Goal: Transaction & Acquisition: Purchase product/service

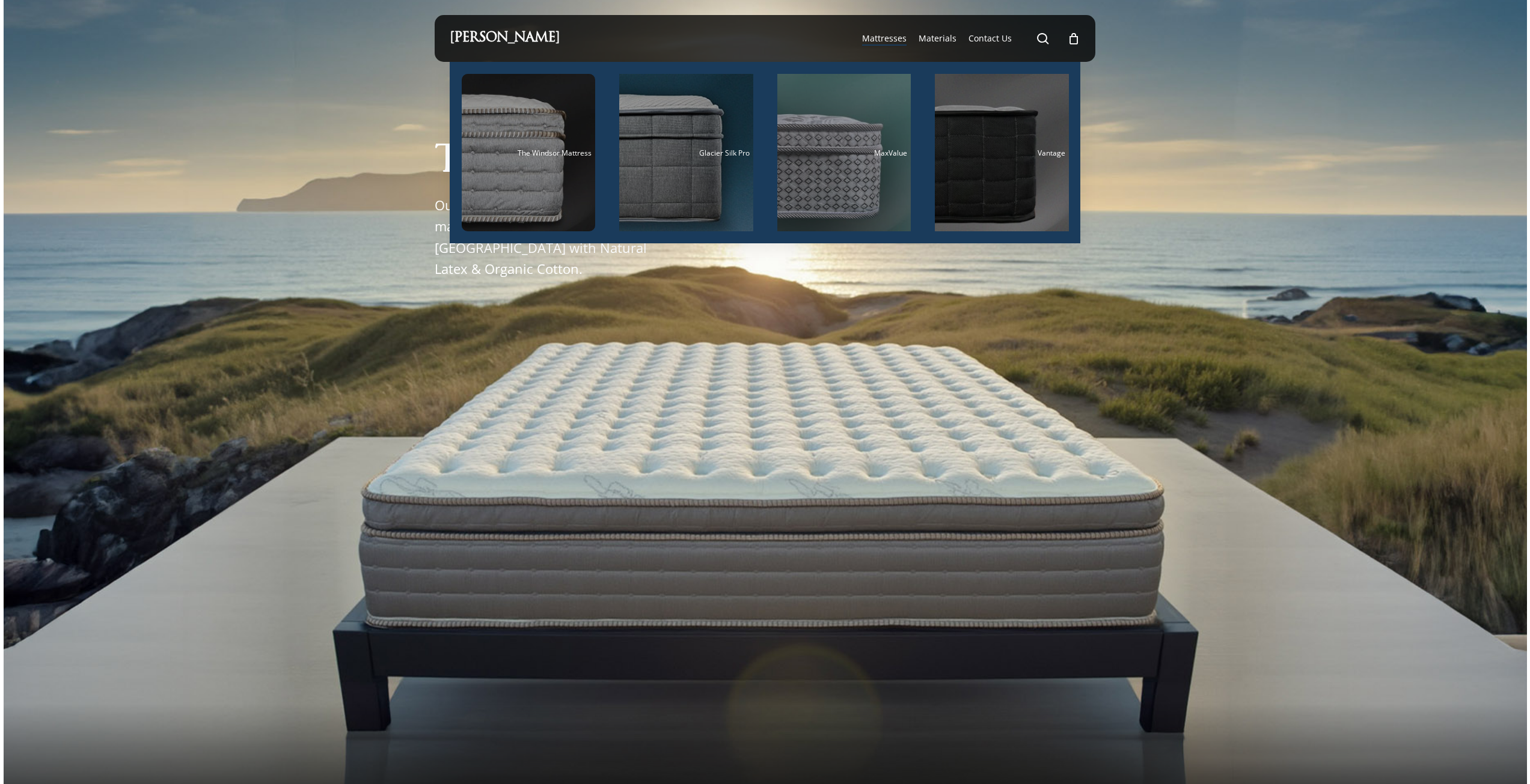
click at [904, 37] on span "Mattresses" at bounding box center [885, 38] width 45 height 11
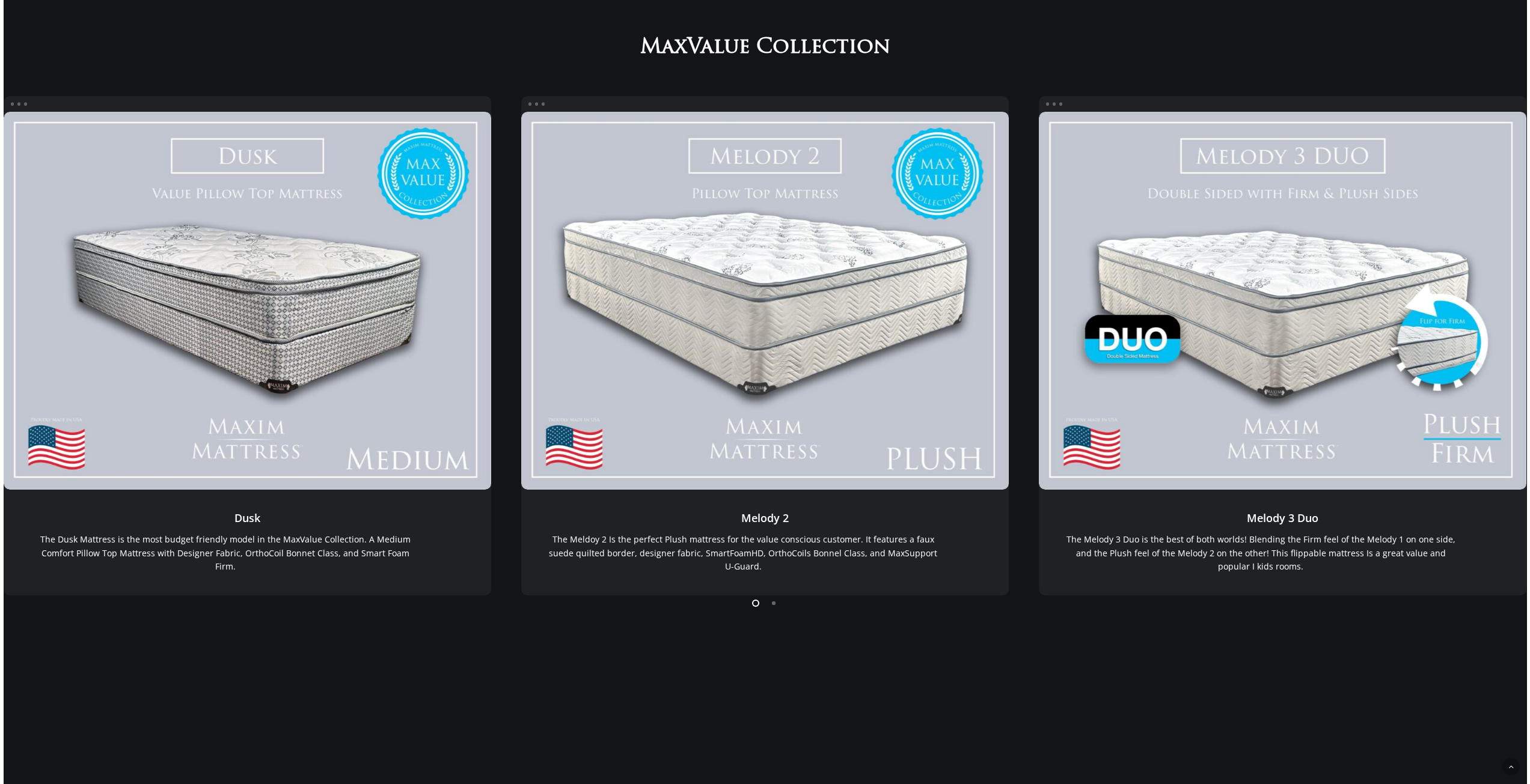
scroll to position [240, 0]
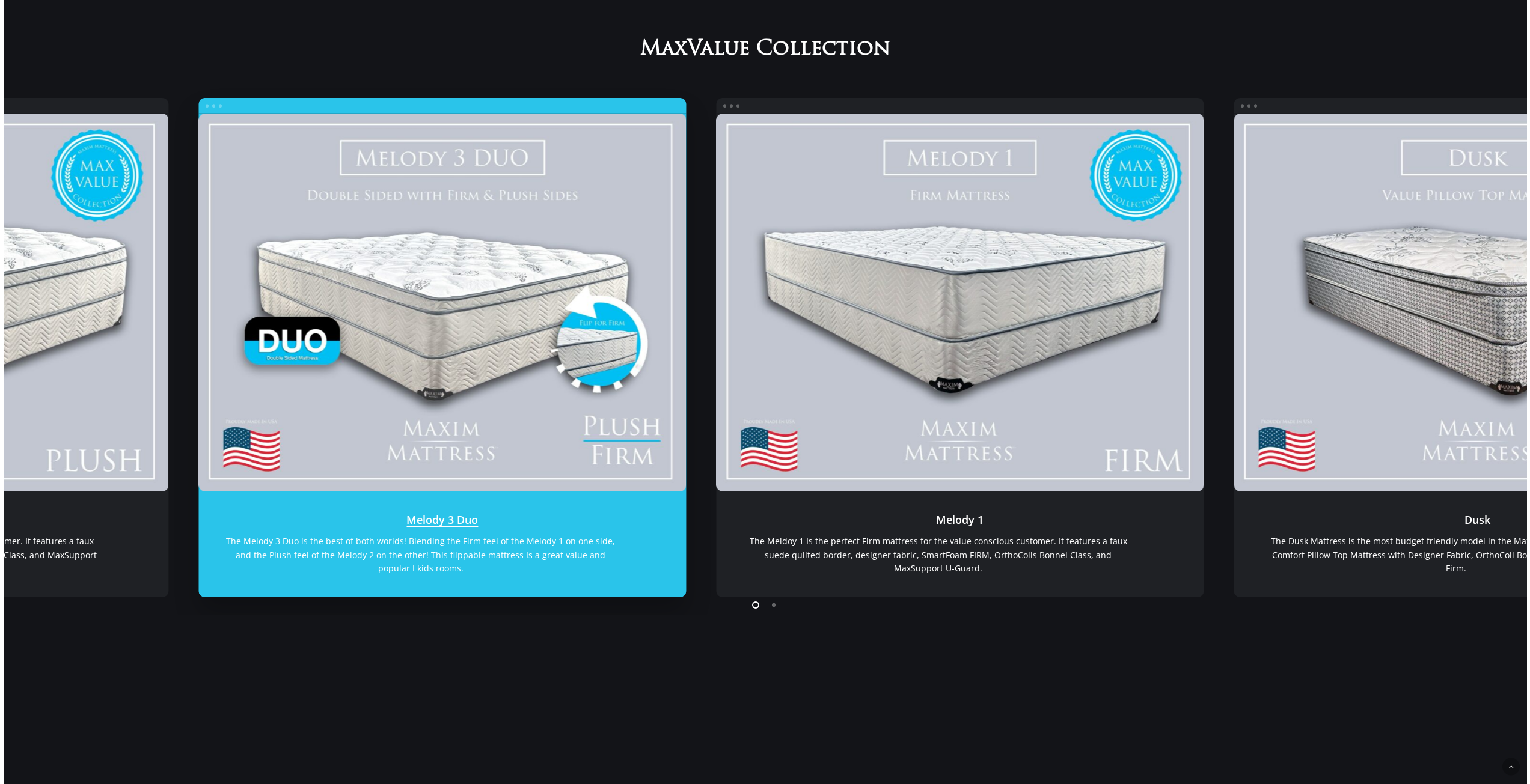
click at [553, 394] on link "Melody 3 Duo" at bounding box center [442, 303] width 488 height 378
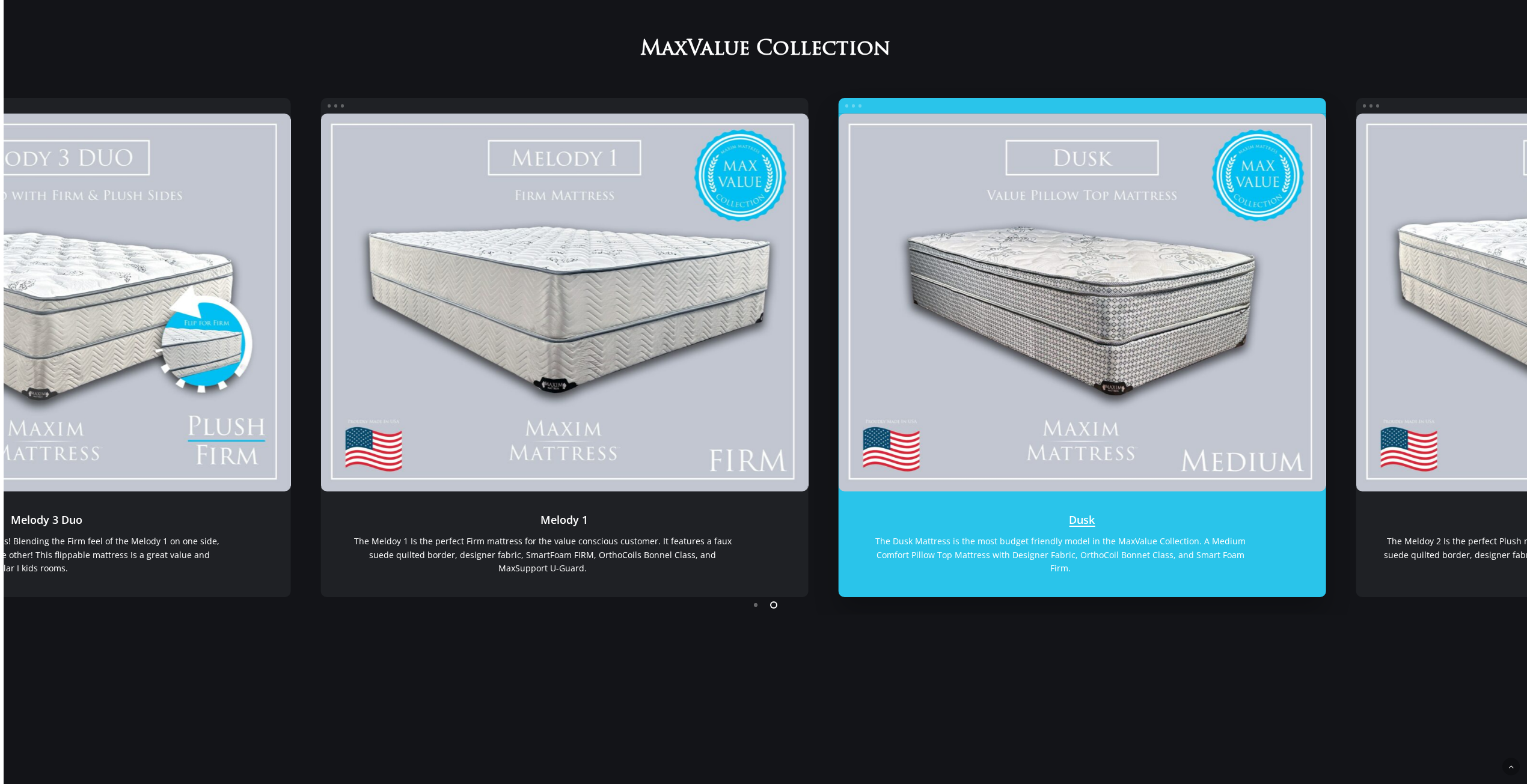
click at [1122, 386] on link "Dusk" at bounding box center [1082, 303] width 488 height 378
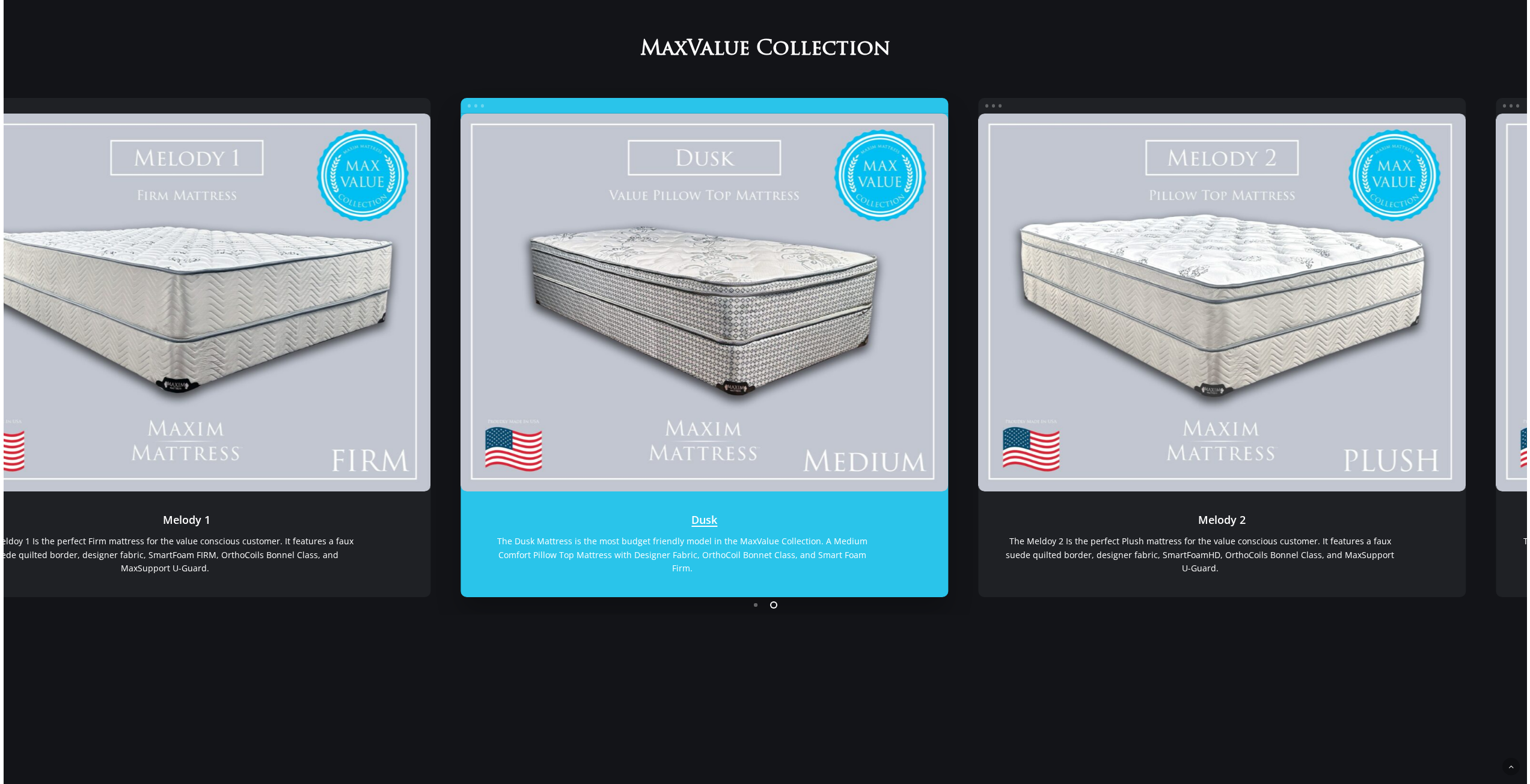
click at [674, 326] on link "Dusk" at bounding box center [704, 303] width 488 height 378
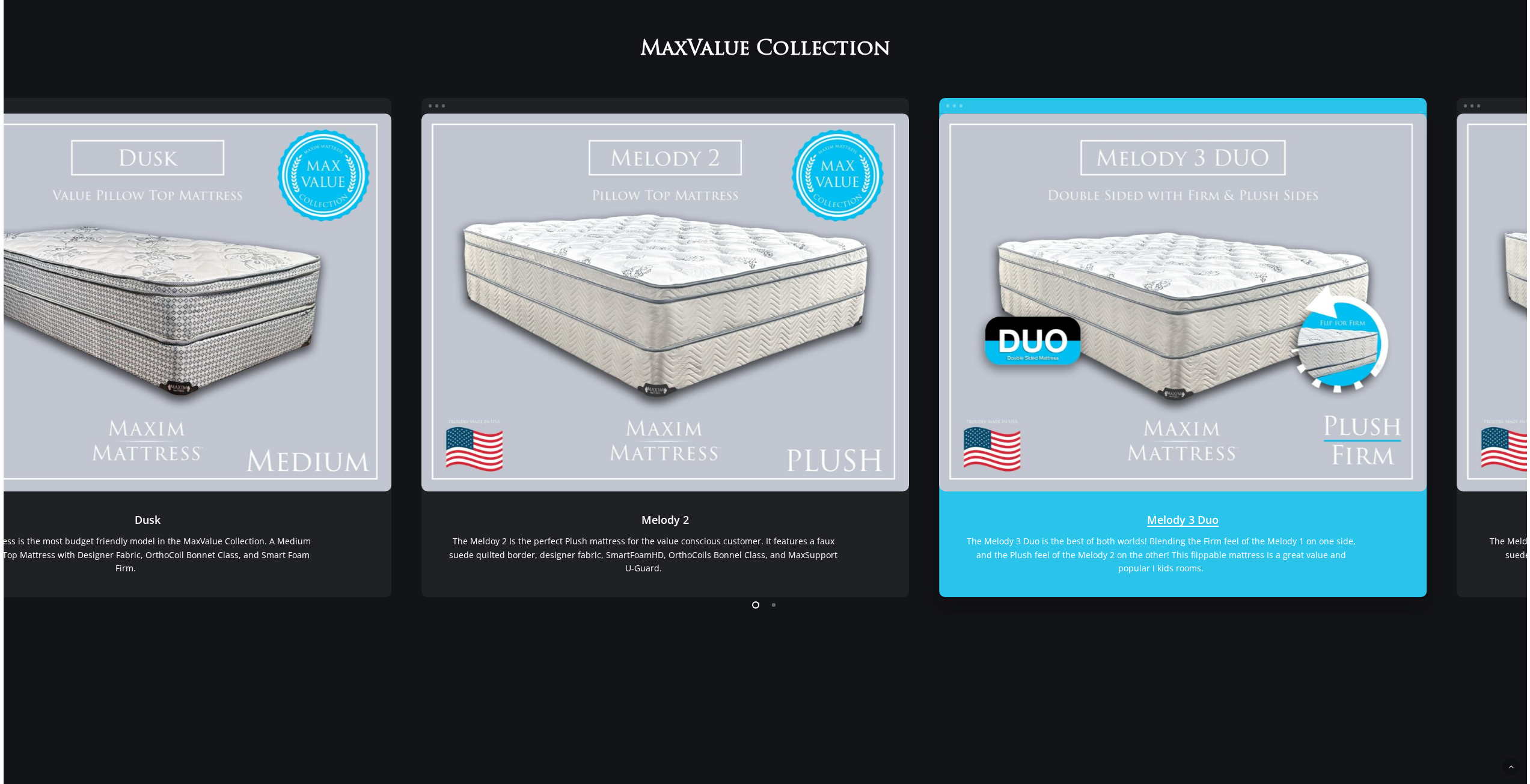
click at [1255, 367] on link "Melody 3 Duo" at bounding box center [1183, 303] width 488 height 378
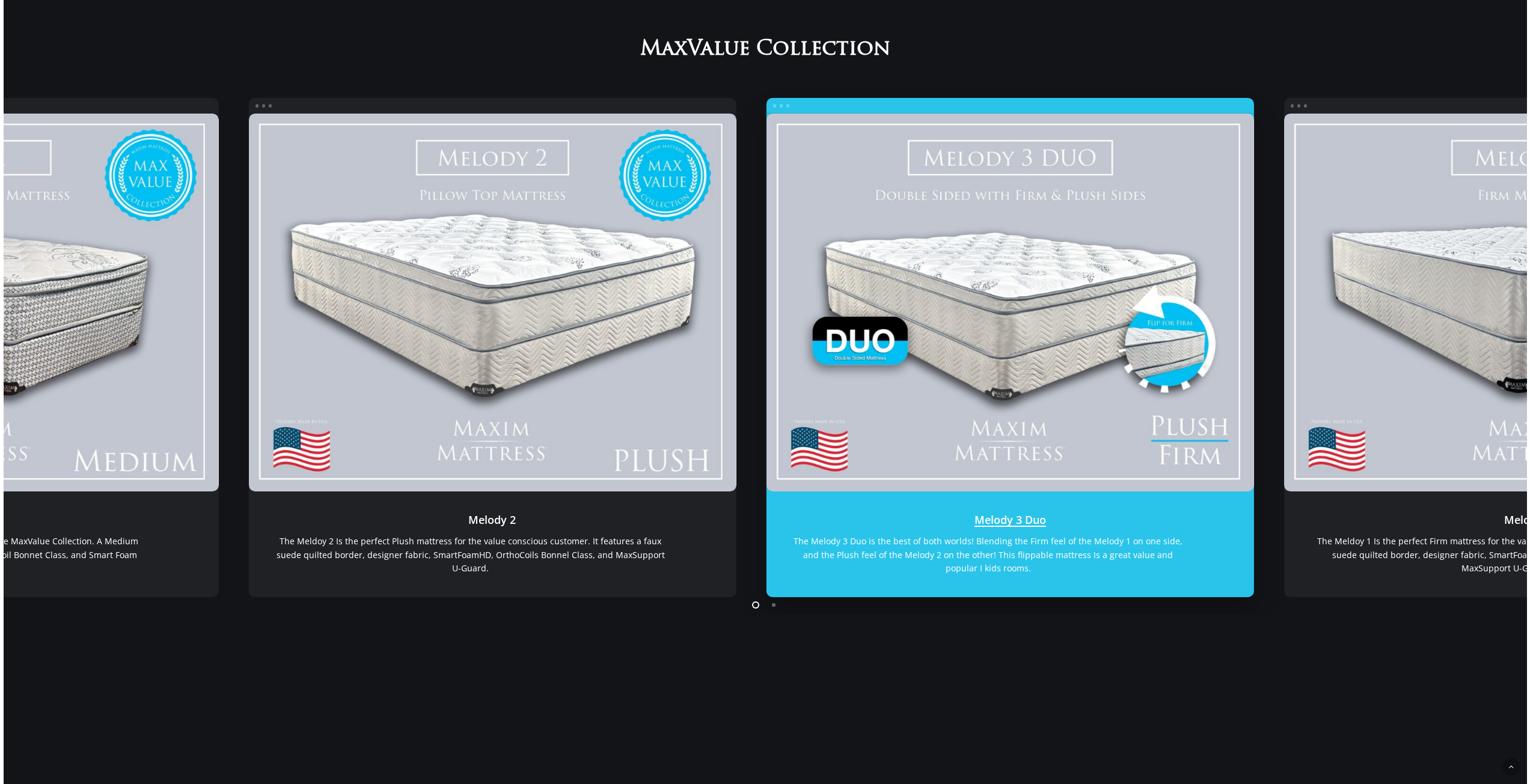
click at [830, 381] on link "Melody 3 Duo" at bounding box center [1010, 303] width 488 height 378
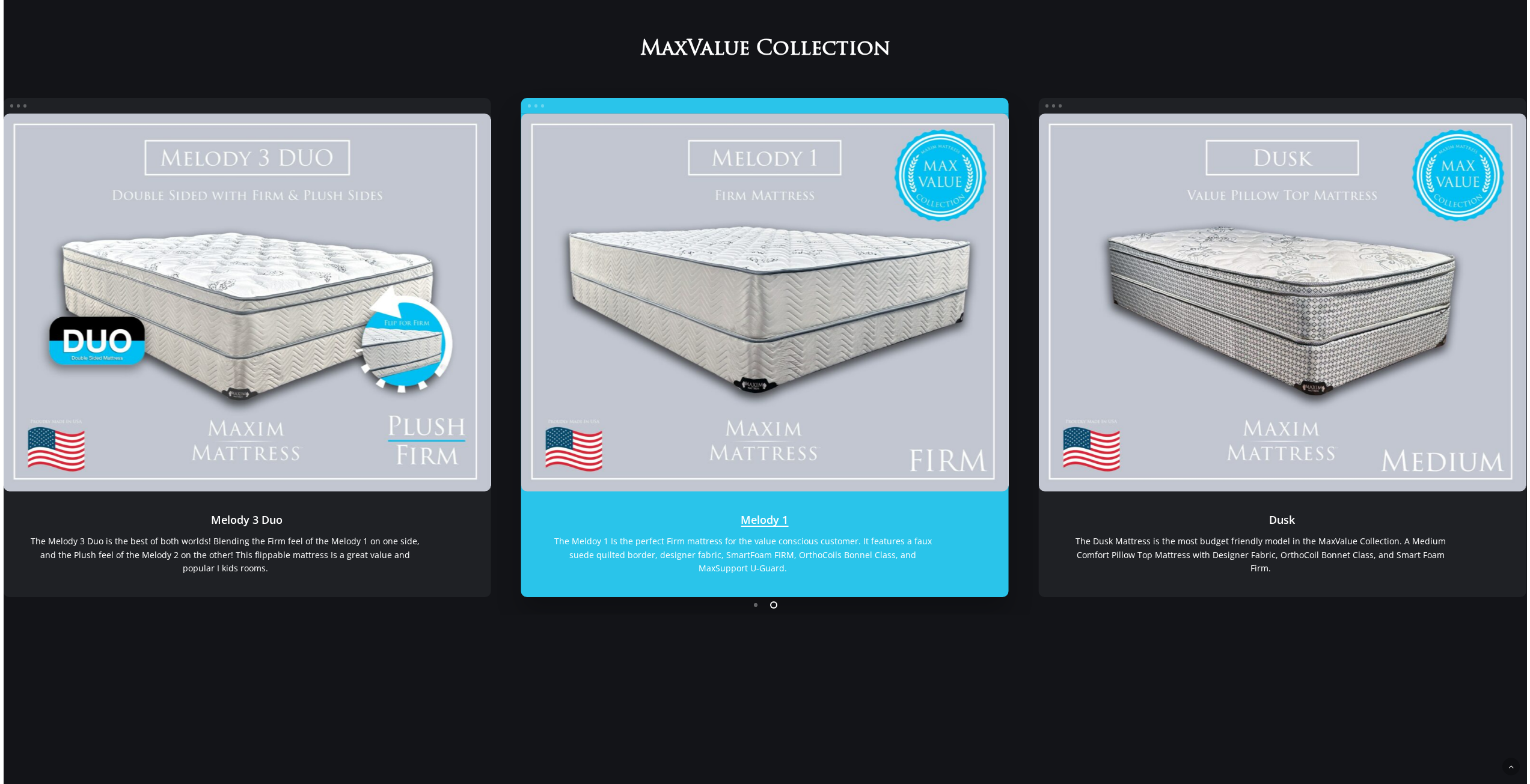
click at [766, 524] on link "Melody 1" at bounding box center [765, 545] width 488 height 106
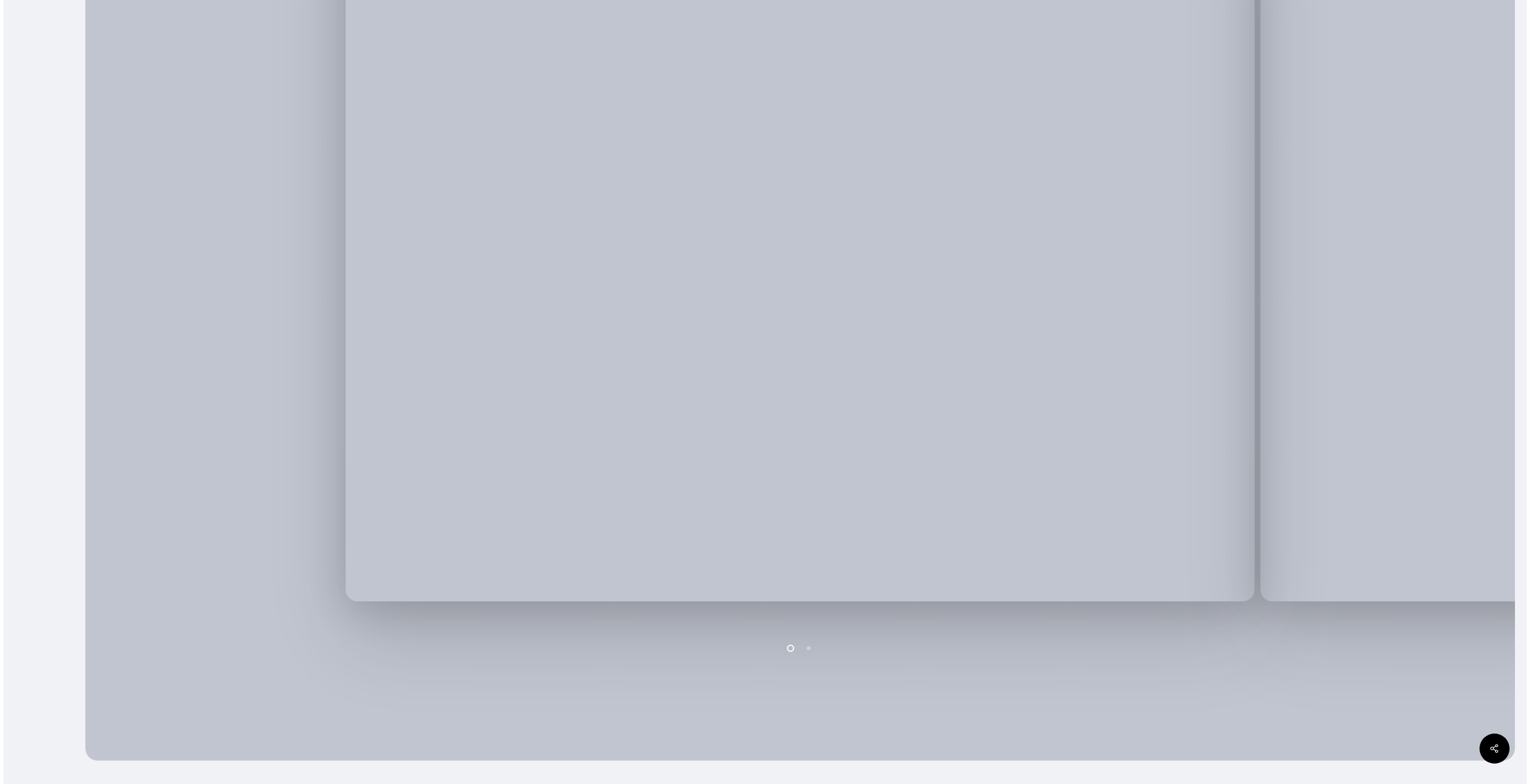
scroll to position [363, 0]
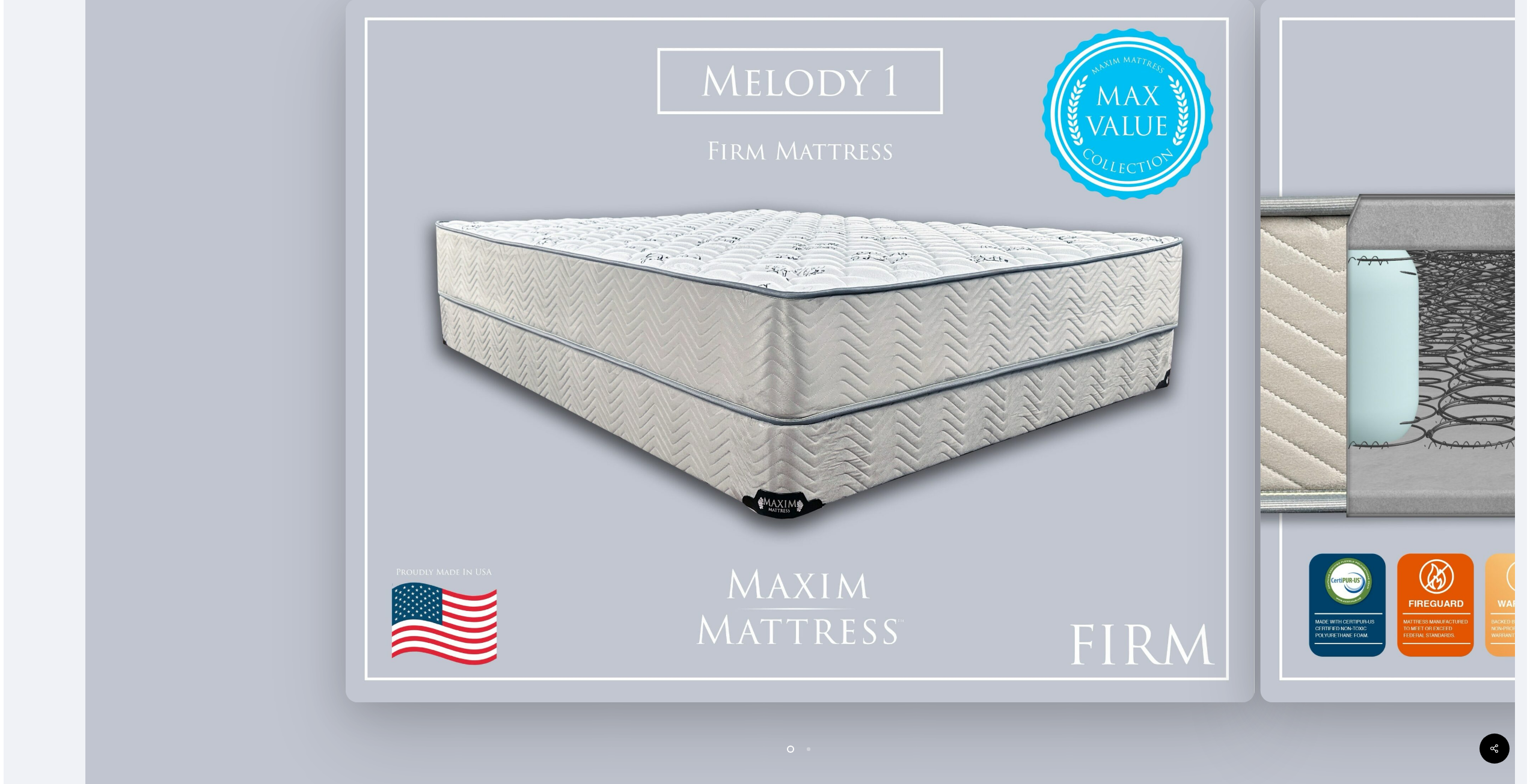
click at [865, 429] on img at bounding box center [800, 351] width 909 height 704
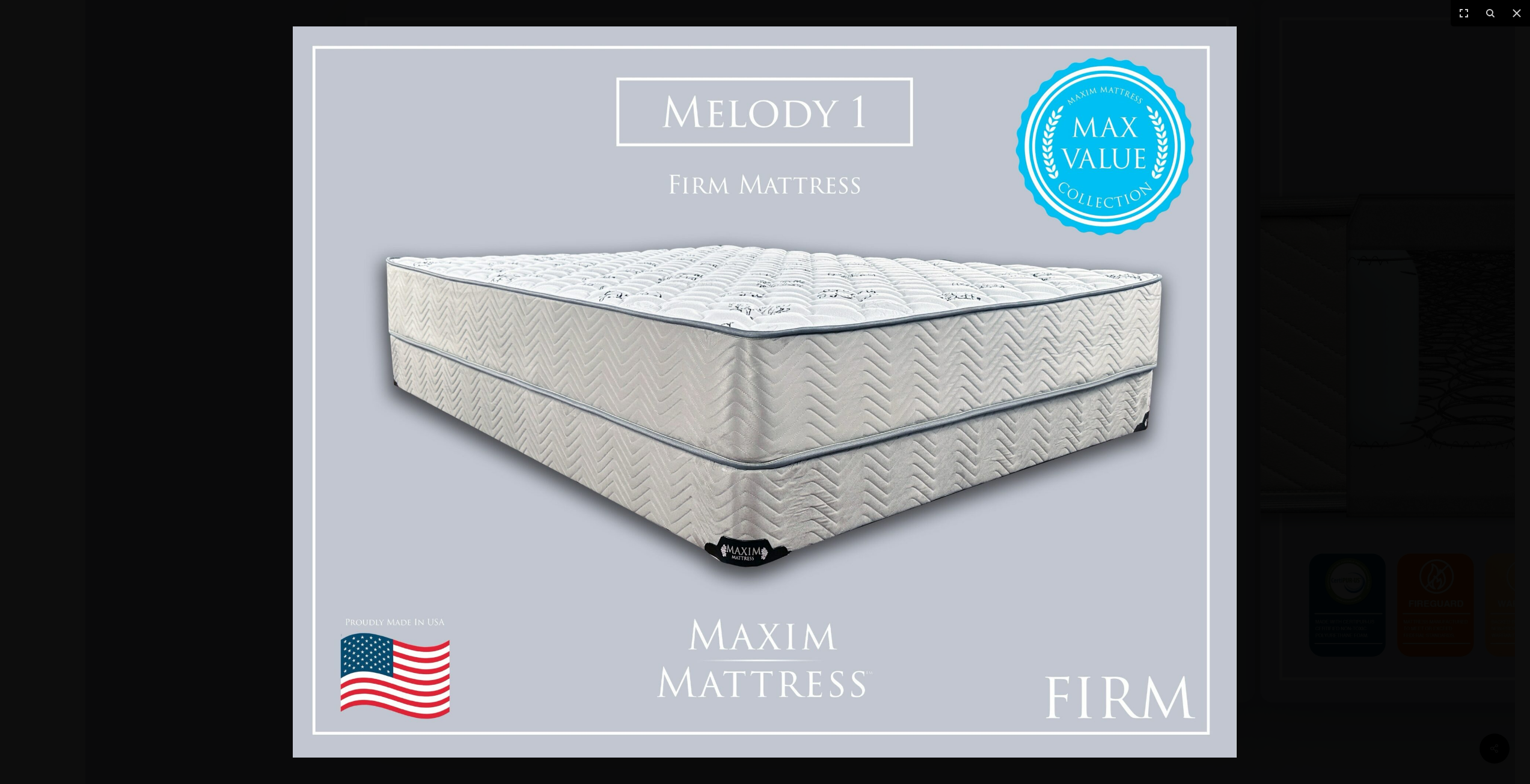
click at [1418, 436] on div at bounding box center [765, 392] width 1530 height 784
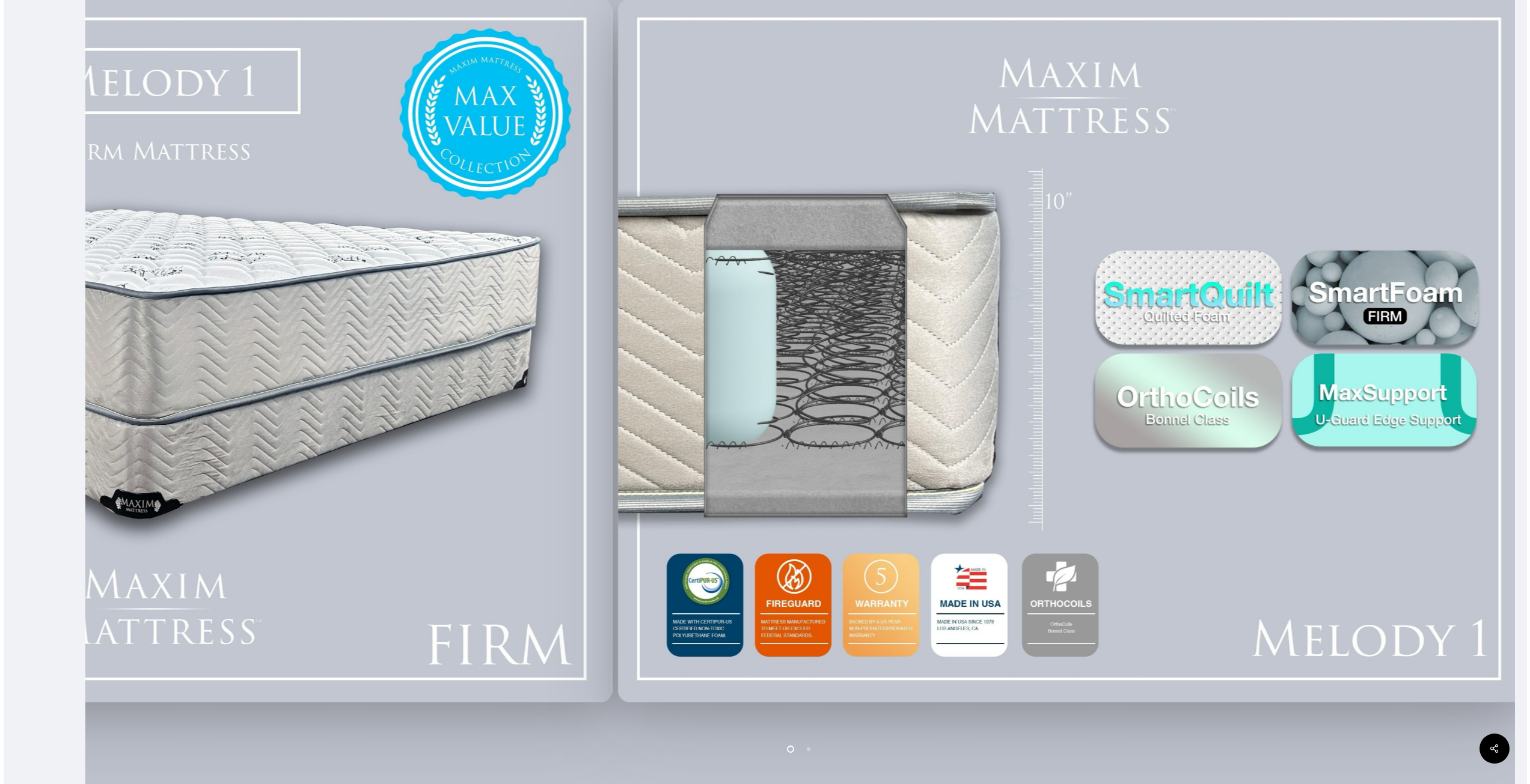
click at [769, 448] on div at bounding box center [1073, 350] width 916 height 714
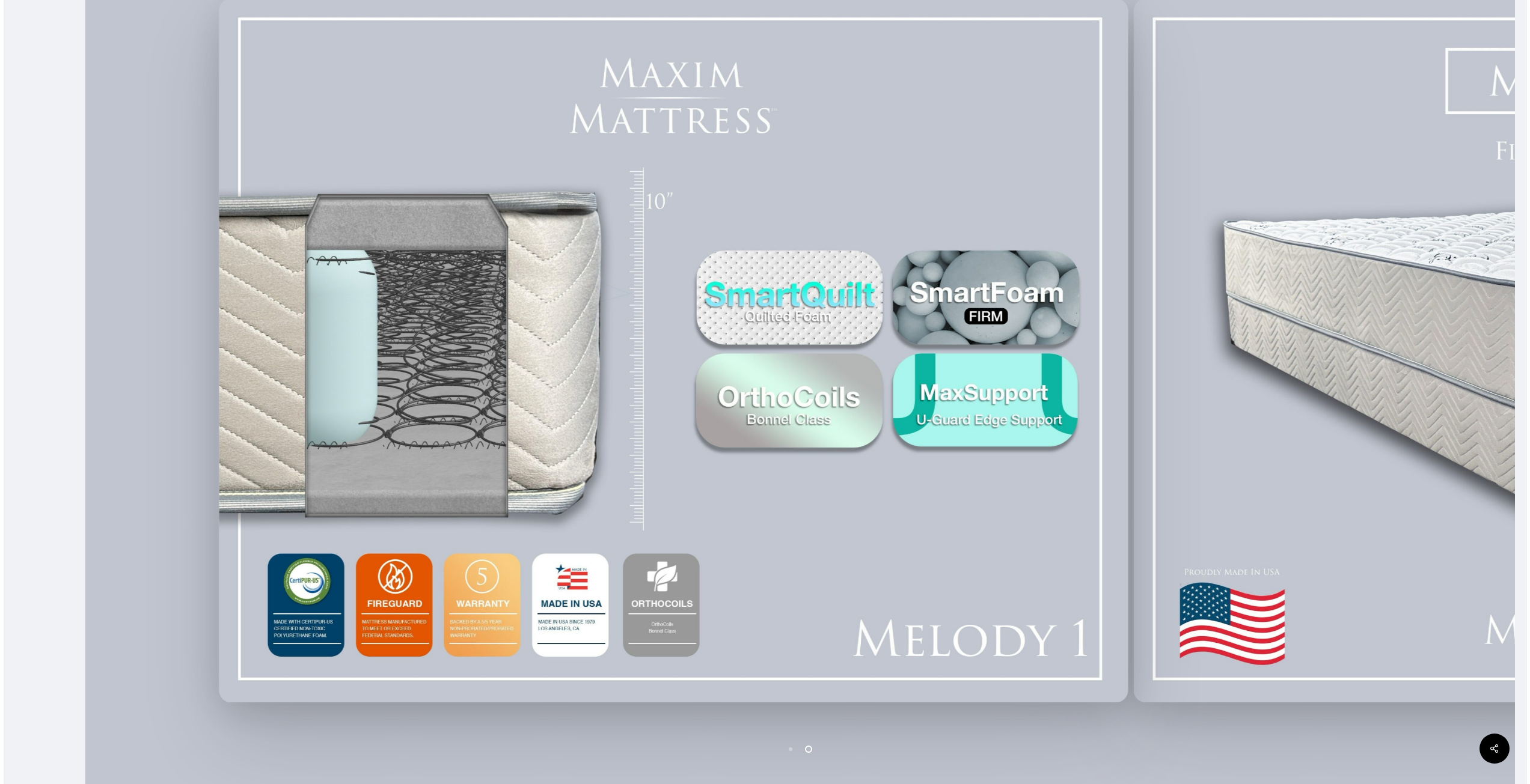
click at [658, 425] on div at bounding box center [673, 350] width 916 height 714
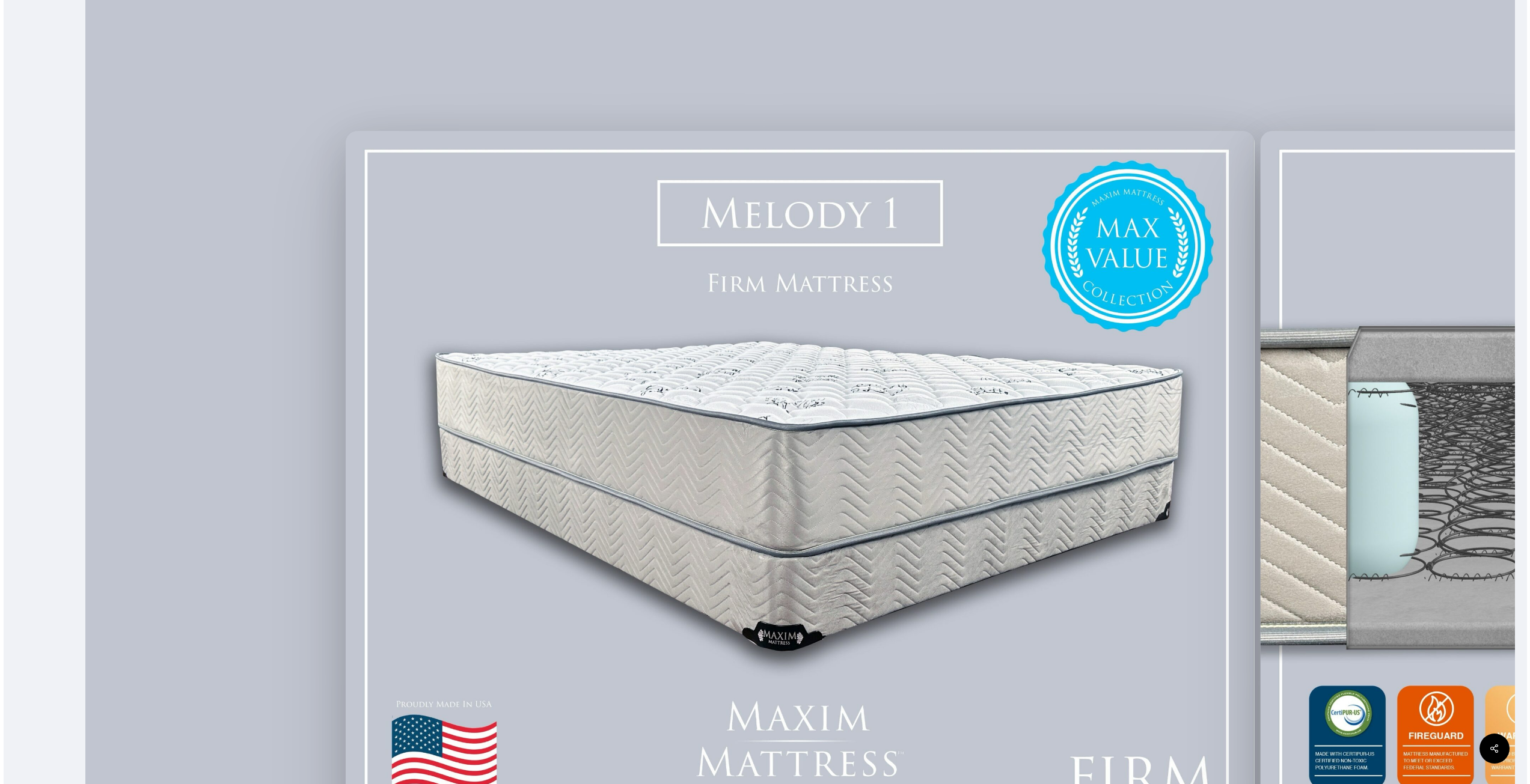
scroll to position [0, 0]
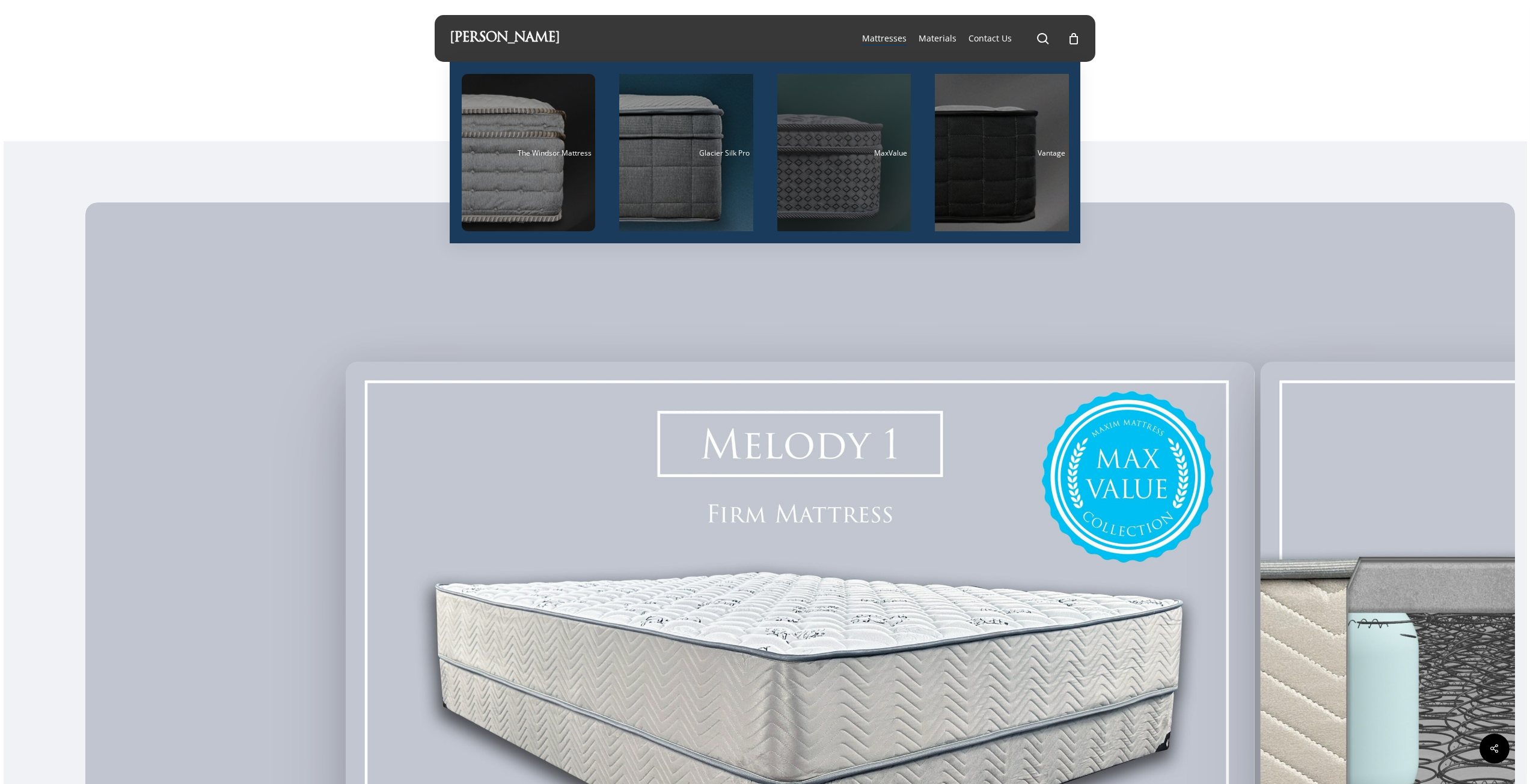
click at [850, 158] on div "Main Menu" at bounding box center [844, 152] width 134 height 158
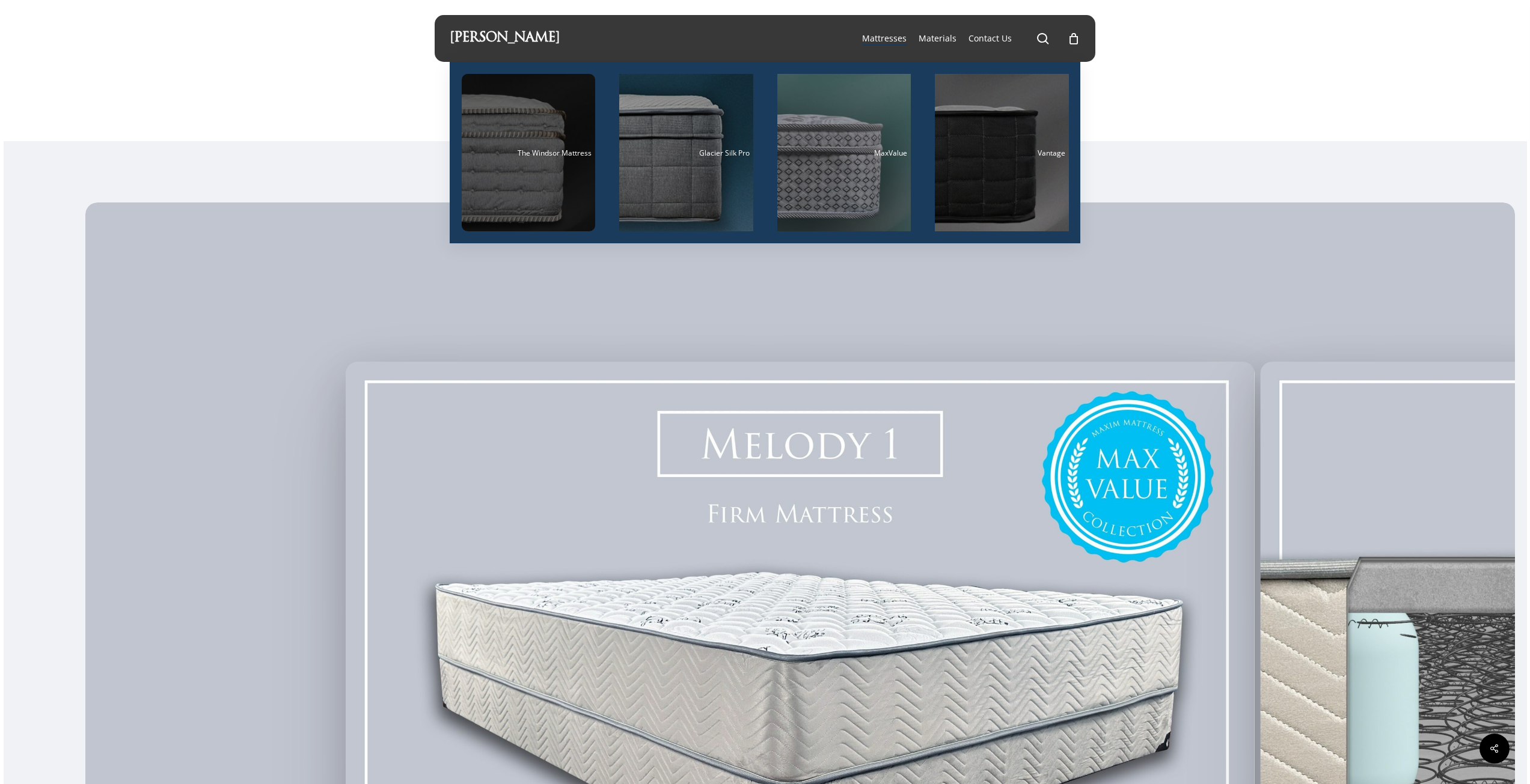
click at [541, 165] on div "Main Menu" at bounding box center [529, 152] width 134 height 158
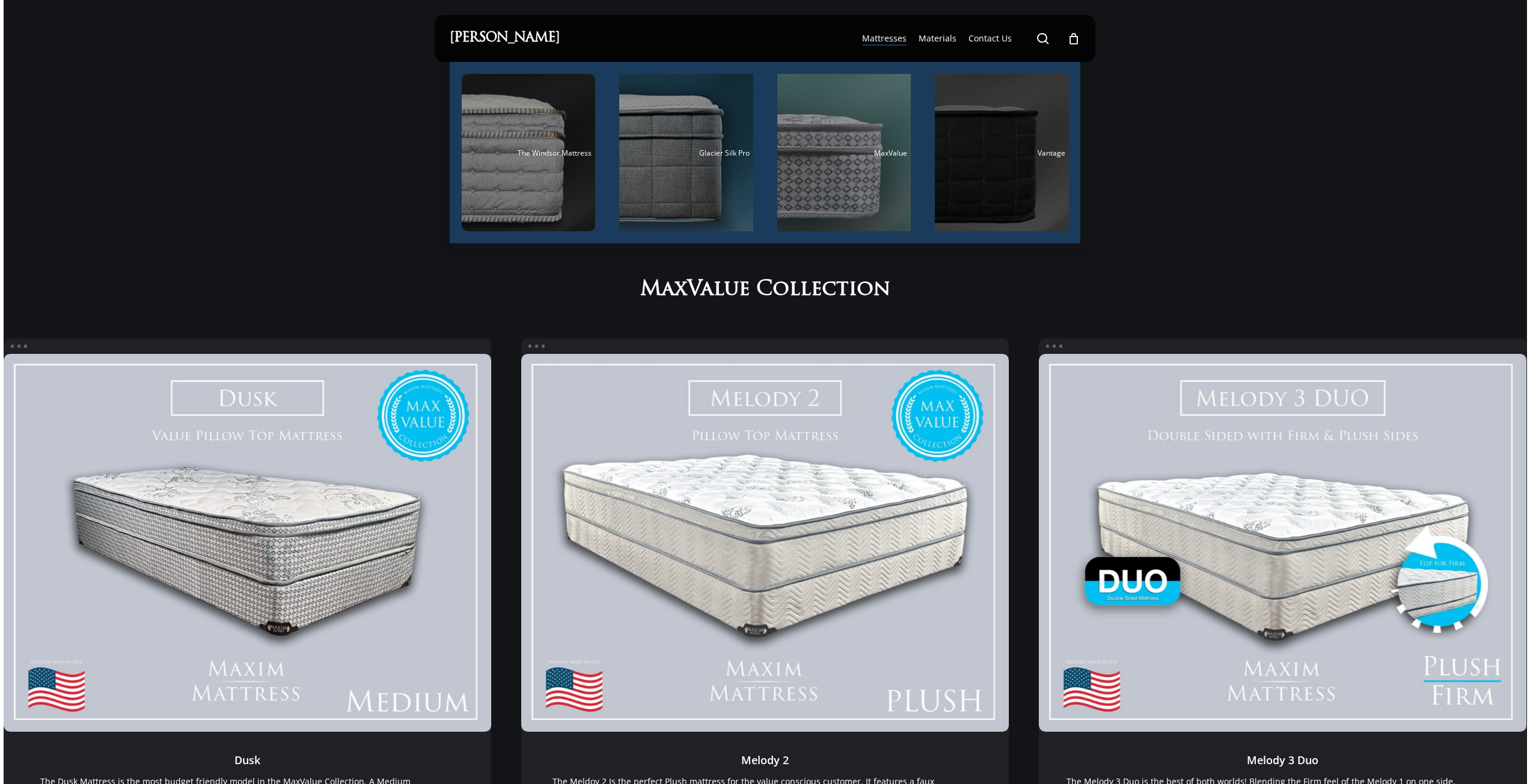
click at [1039, 178] on div "Main Menu" at bounding box center [1002, 152] width 134 height 158
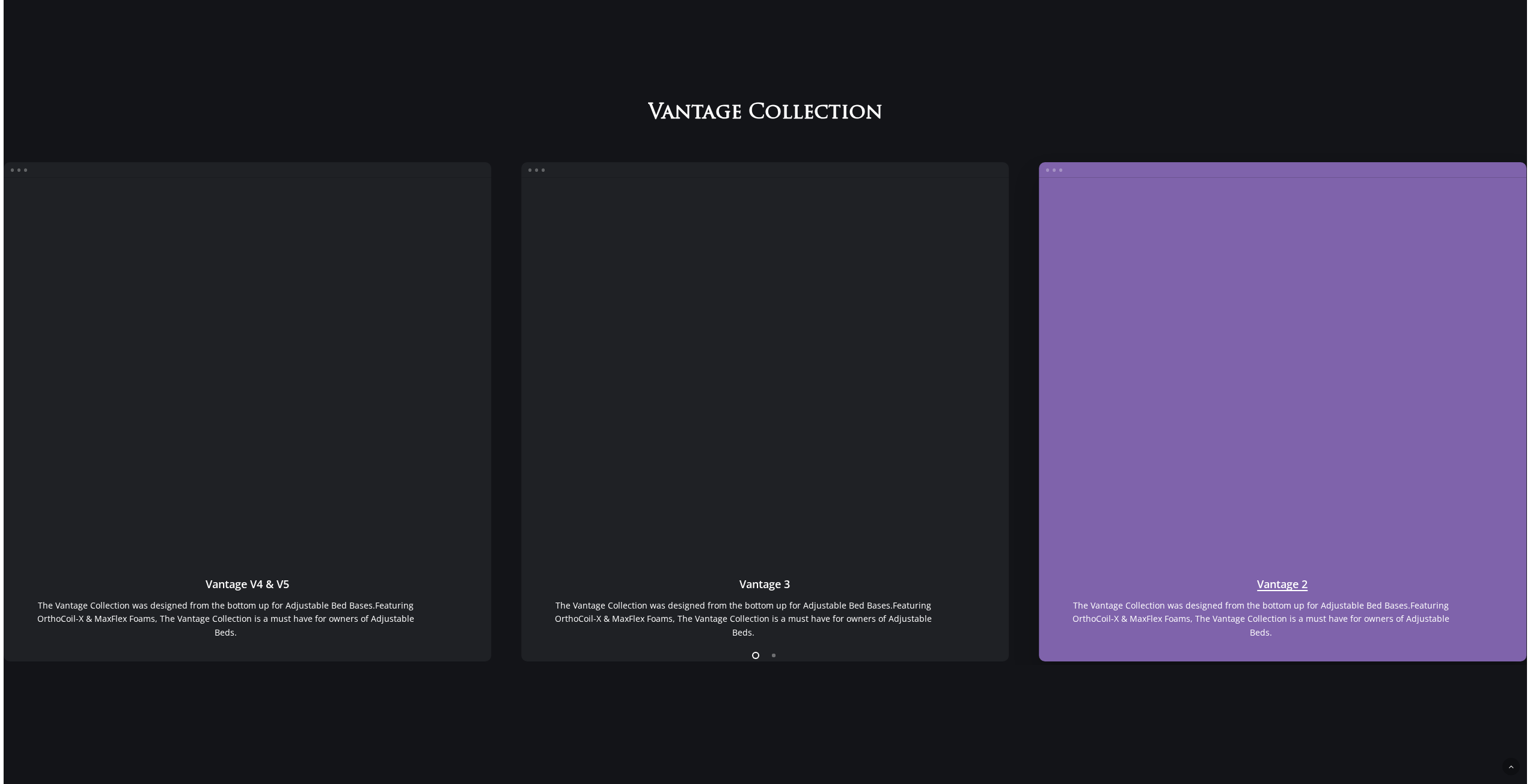
scroll to position [1266, 0]
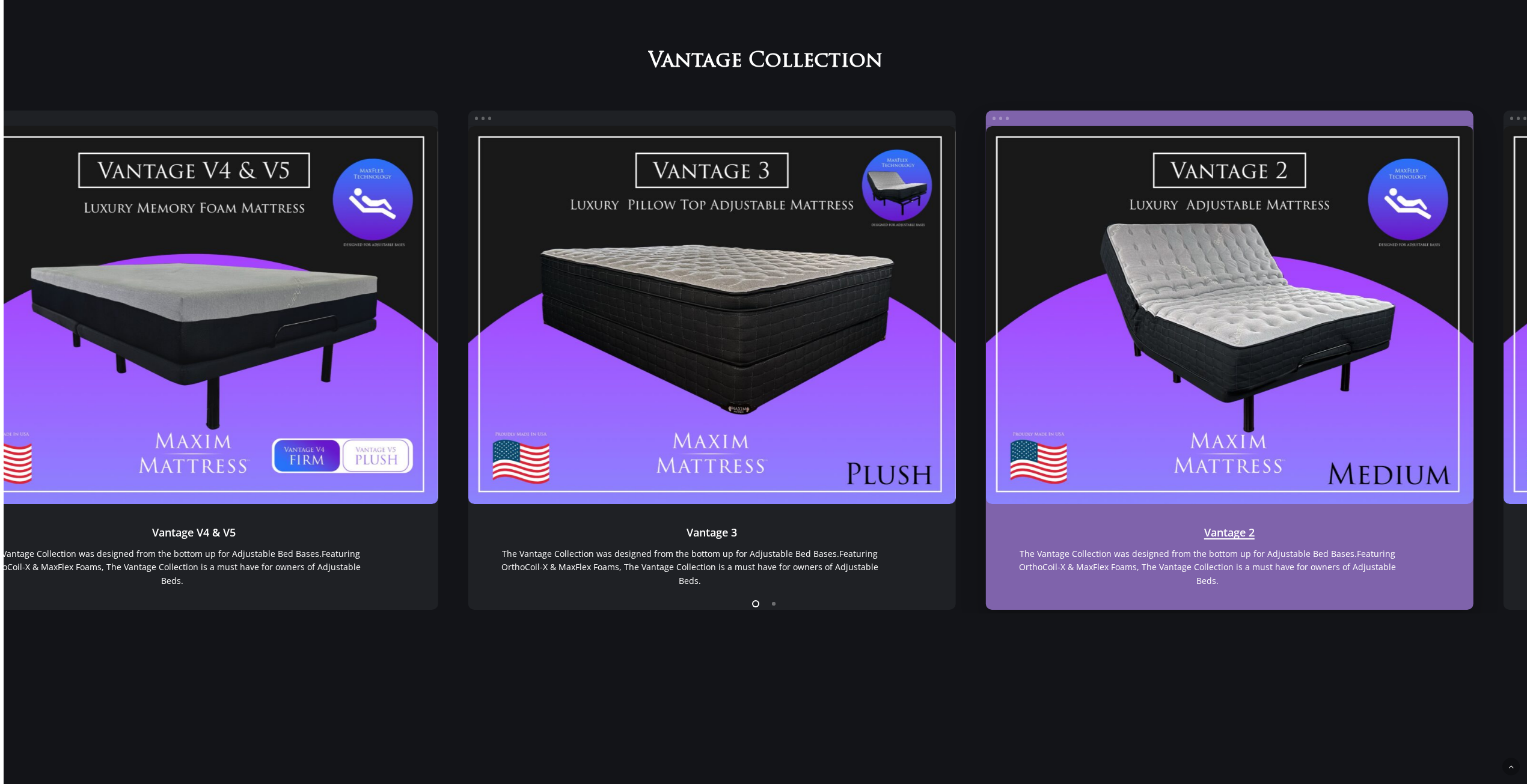
click at [986, 330] on link "Vantage 2" at bounding box center [1230, 315] width 488 height 378
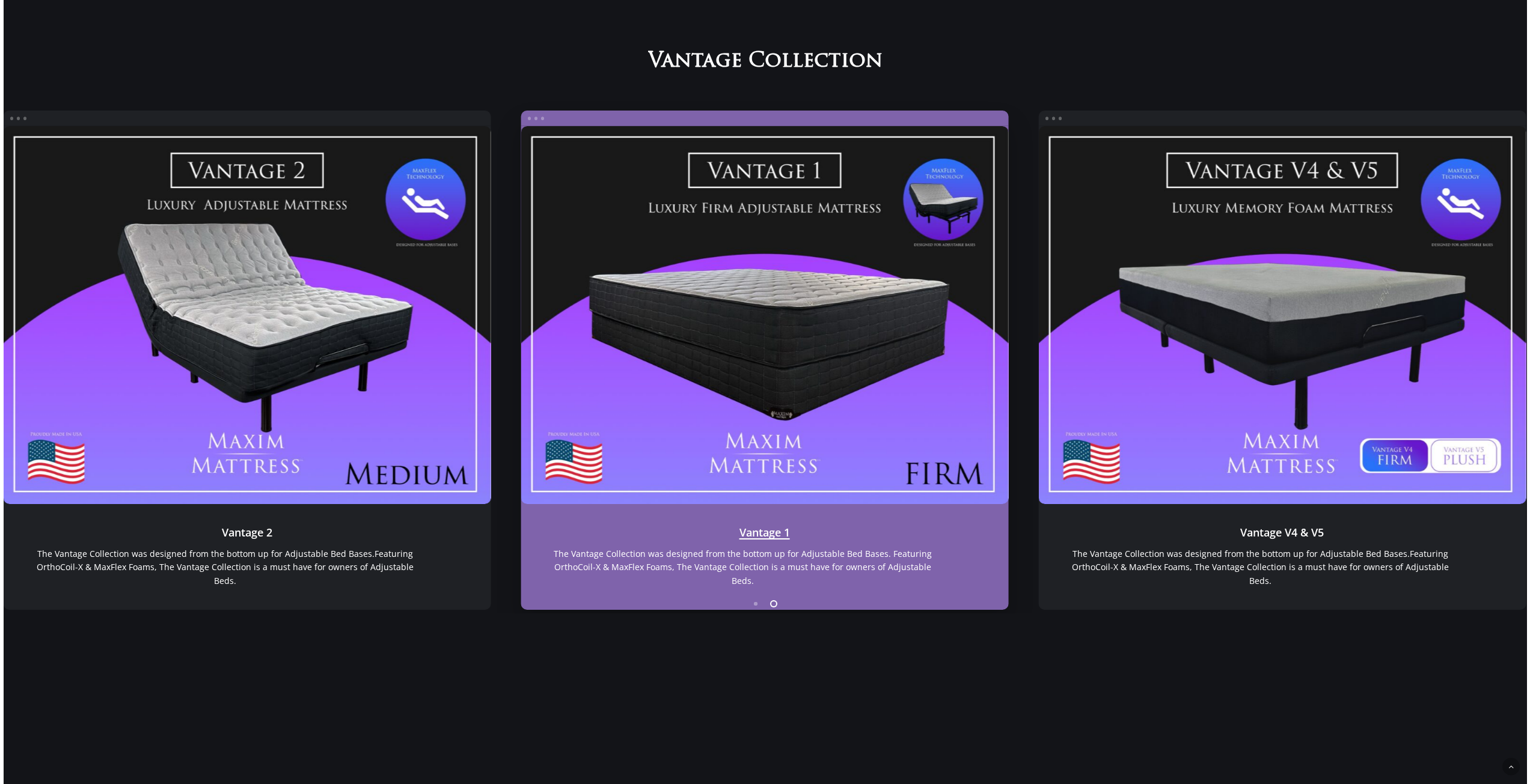
click at [830, 302] on link "Vantage 1" at bounding box center [765, 315] width 488 height 378
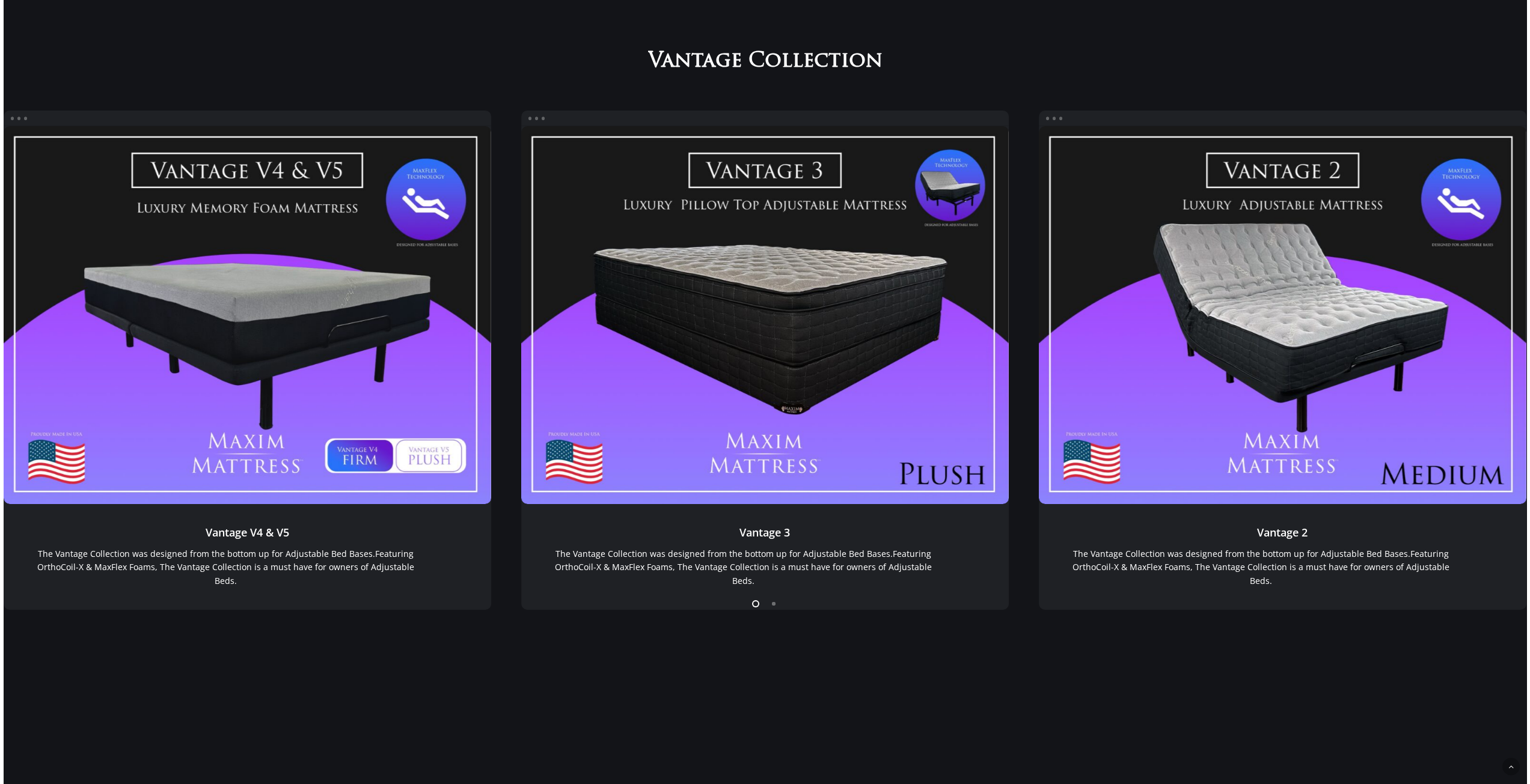
drag, startPoint x: 136, startPoint y: 42, endPoint x: 129, endPoint y: 33, distance: 11.4
click at [135, 40] on div "Vantage Collection Vantage Vantage V4 & V5 Vantage V4 & V5 Vantage V4 & V5 The …" at bounding box center [765, 346] width 1524 height 1024
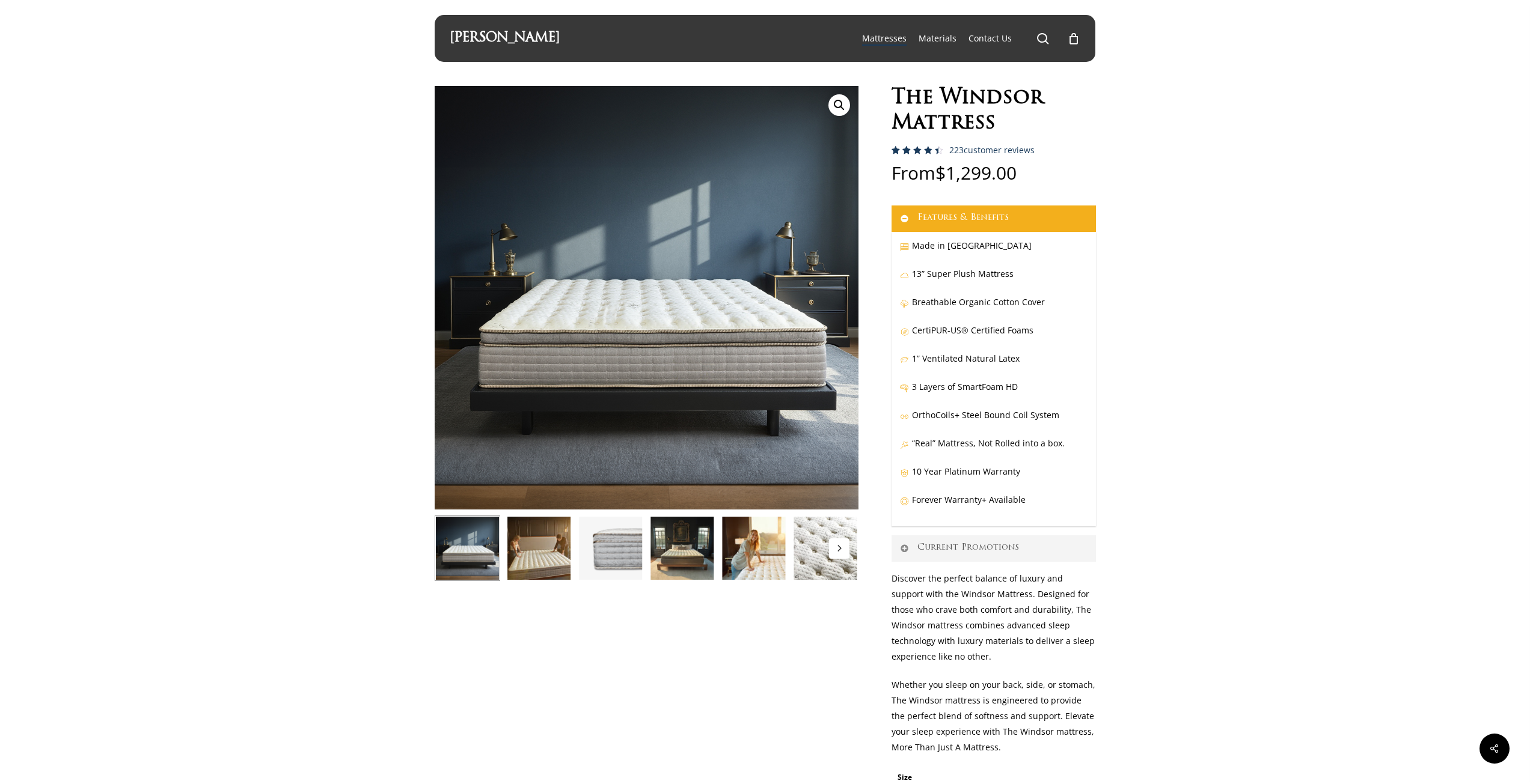
click at [530, 556] on img at bounding box center [539, 548] width 65 height 65
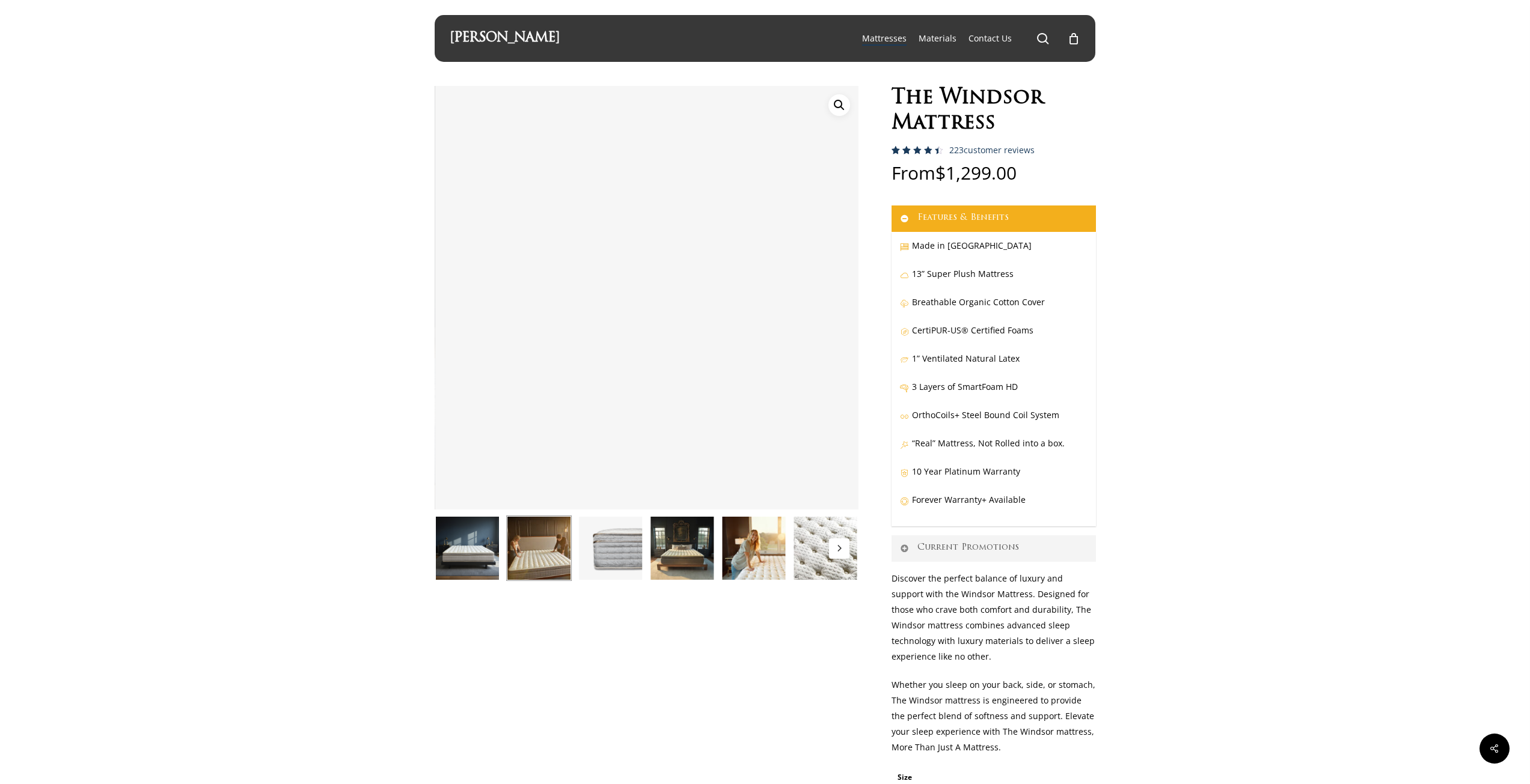
click at [605, 541] on img at bounding box center [610, 548] width 65 height 65
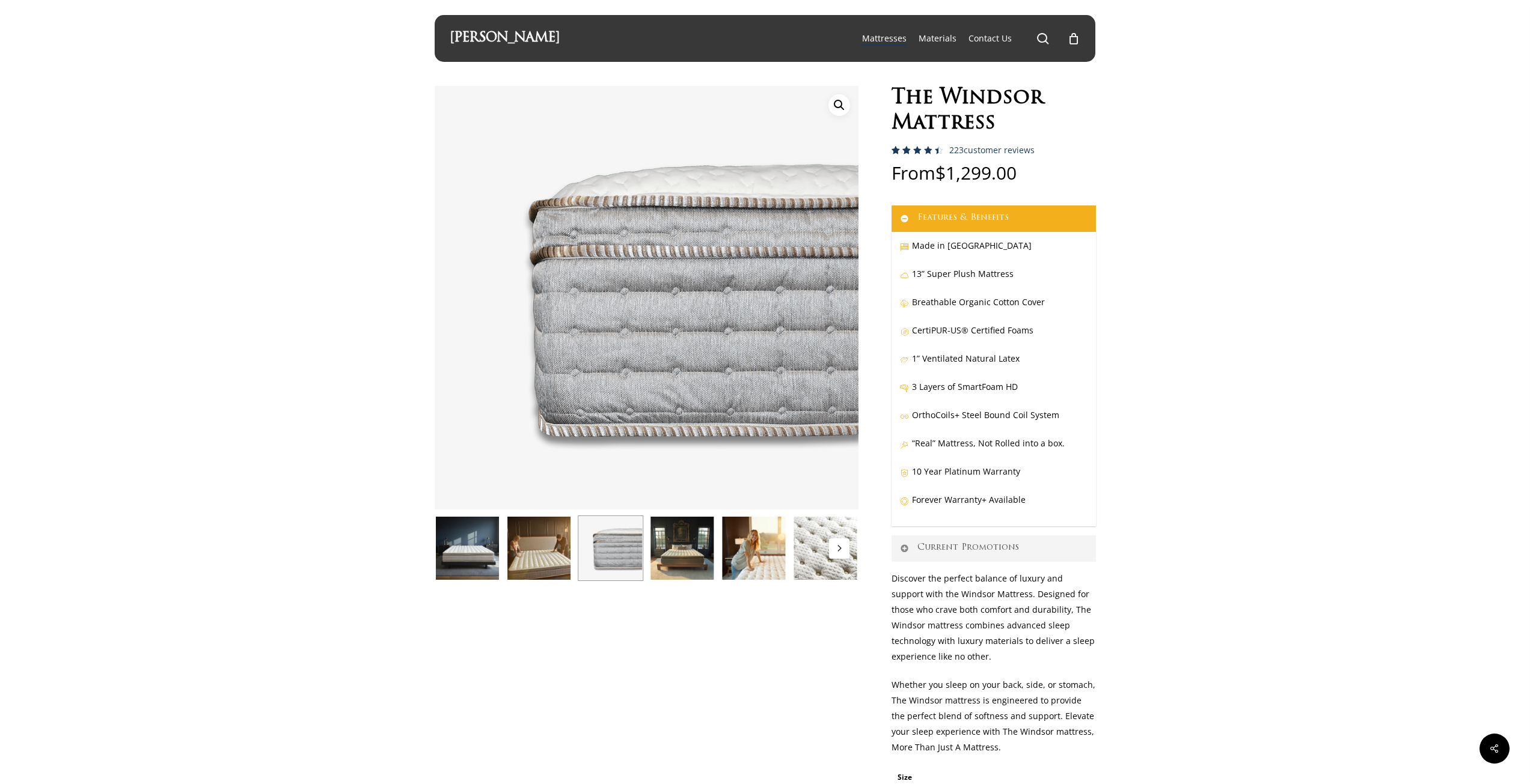
click at [680, 539] on img at bounding box center [682, 548] width 65 height 65
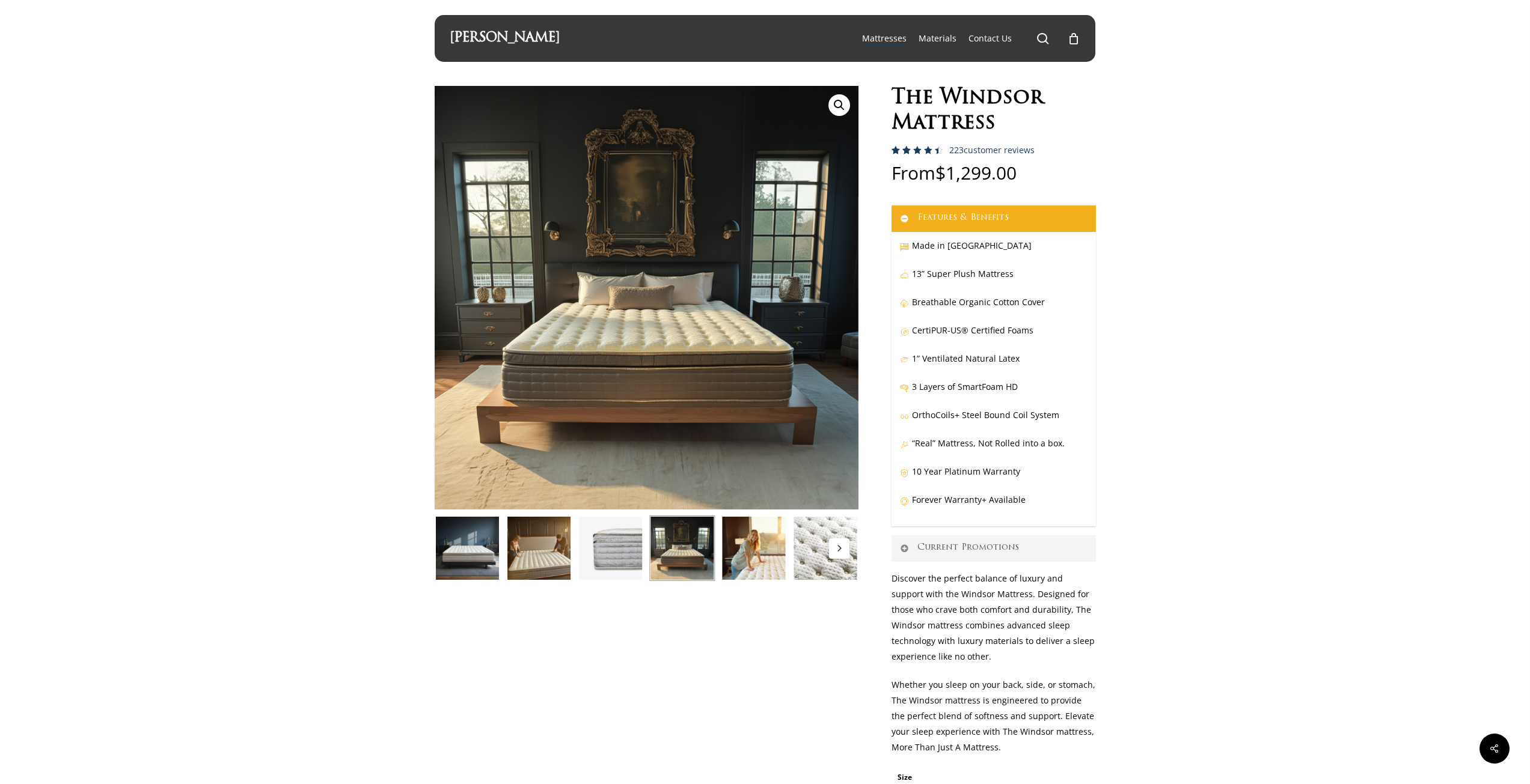
click at [759, 541] on img at bounding box center [754, 548] width 65 height 65
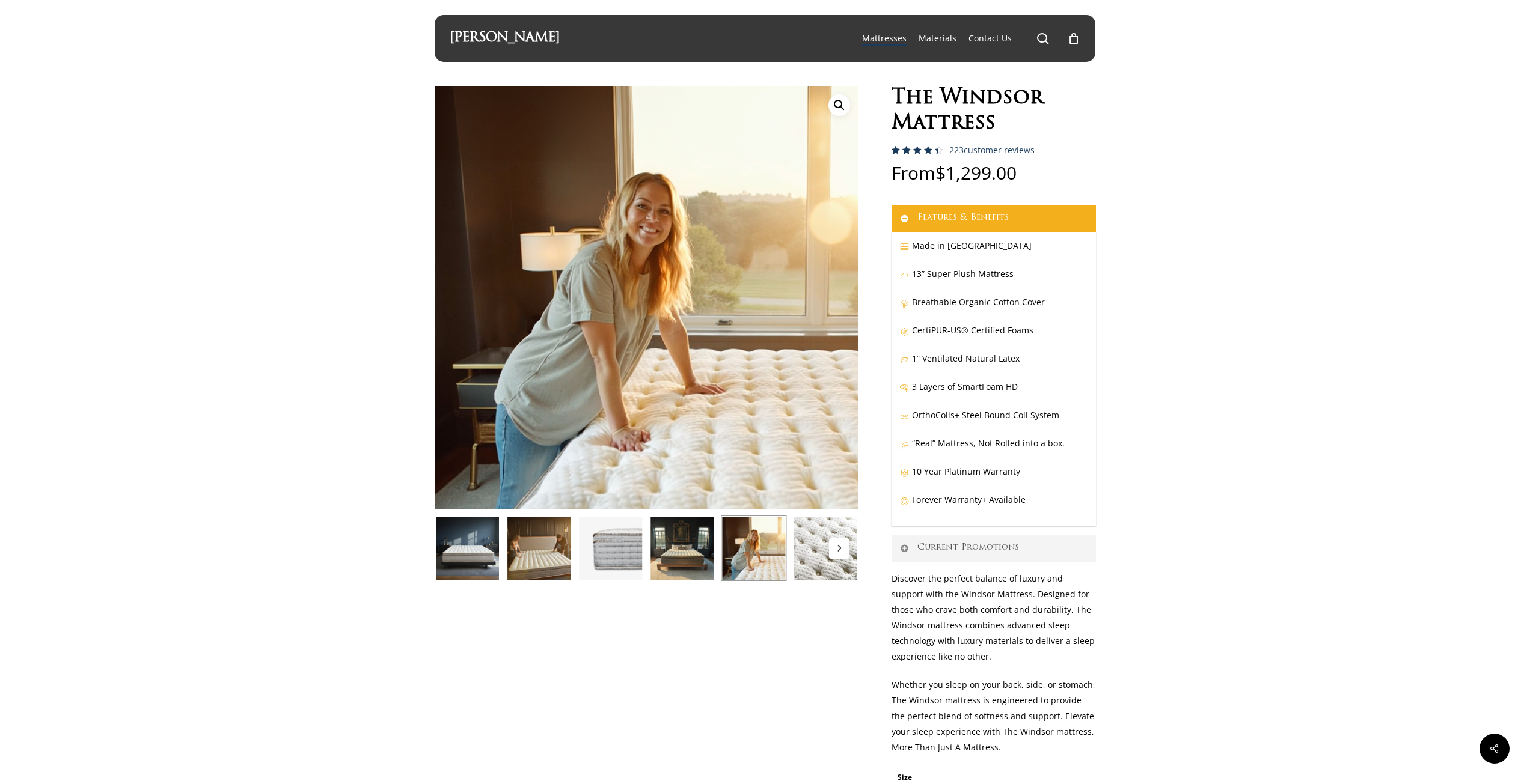
click at [836, 546] on icon "Next" at bounding box center [838, 548] width 6 height 6
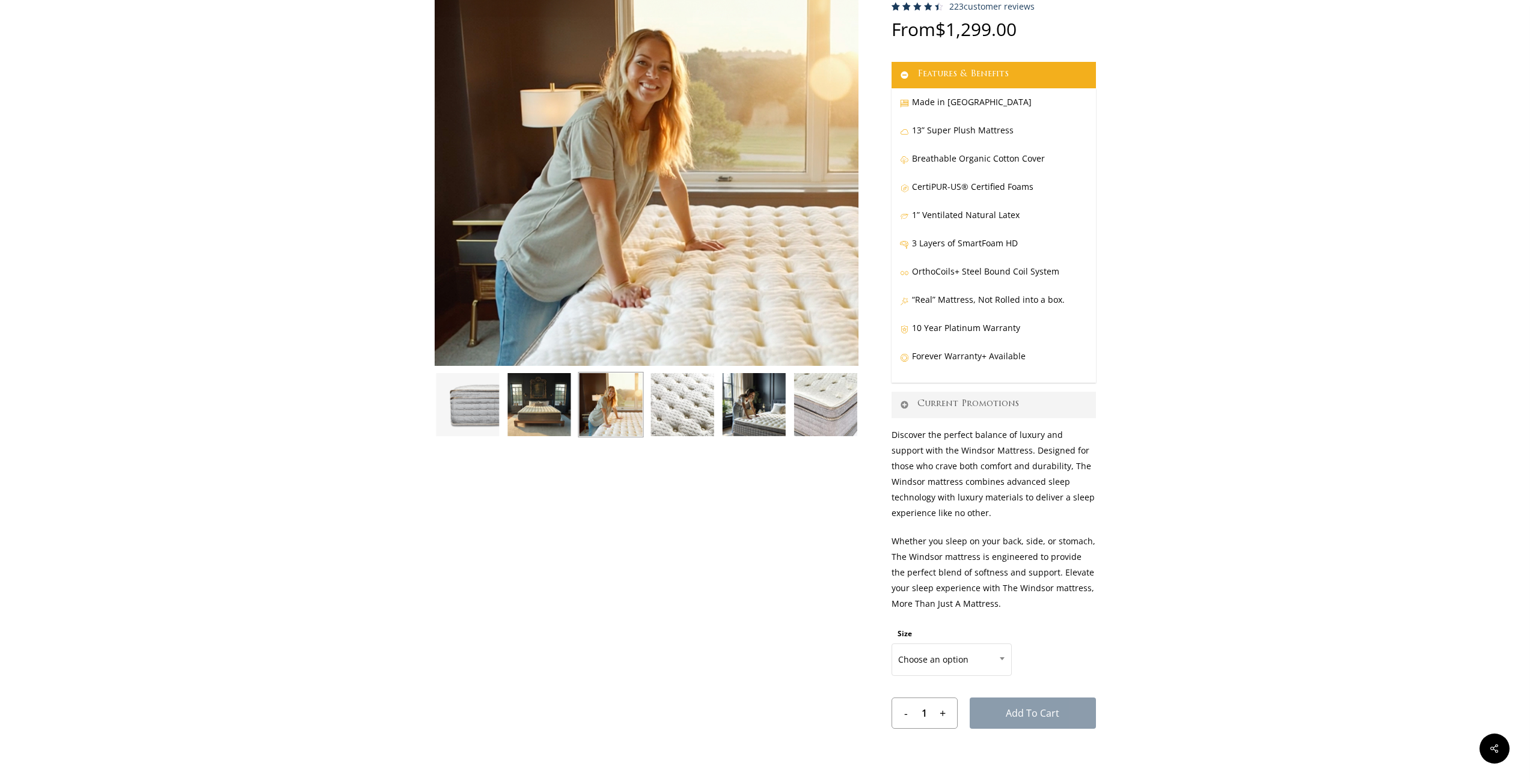
scroll to position [541, 0]
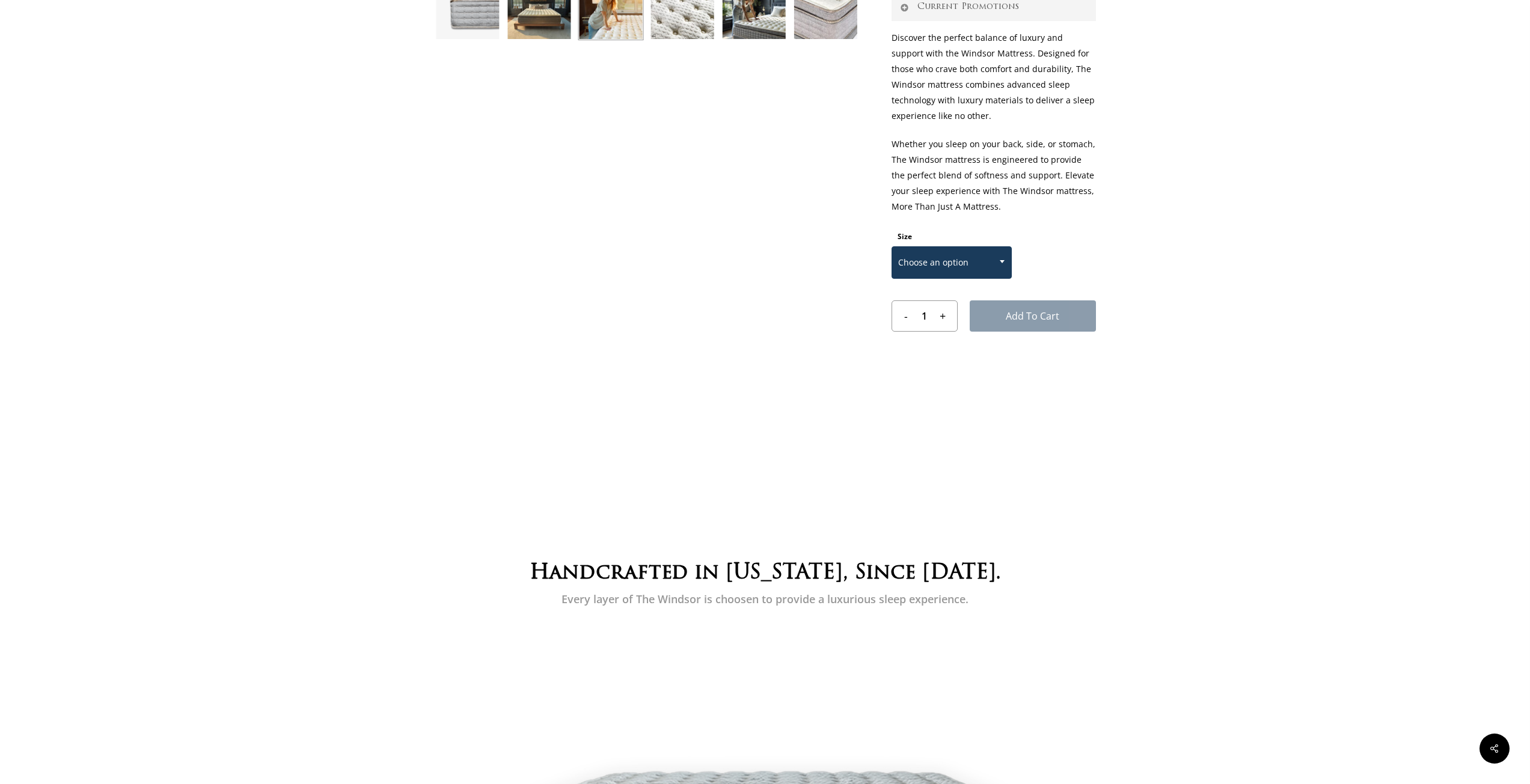
click at [993, 268] on span at bounding box center [1002, 261] width 18 height 30
select select "QUEEN"
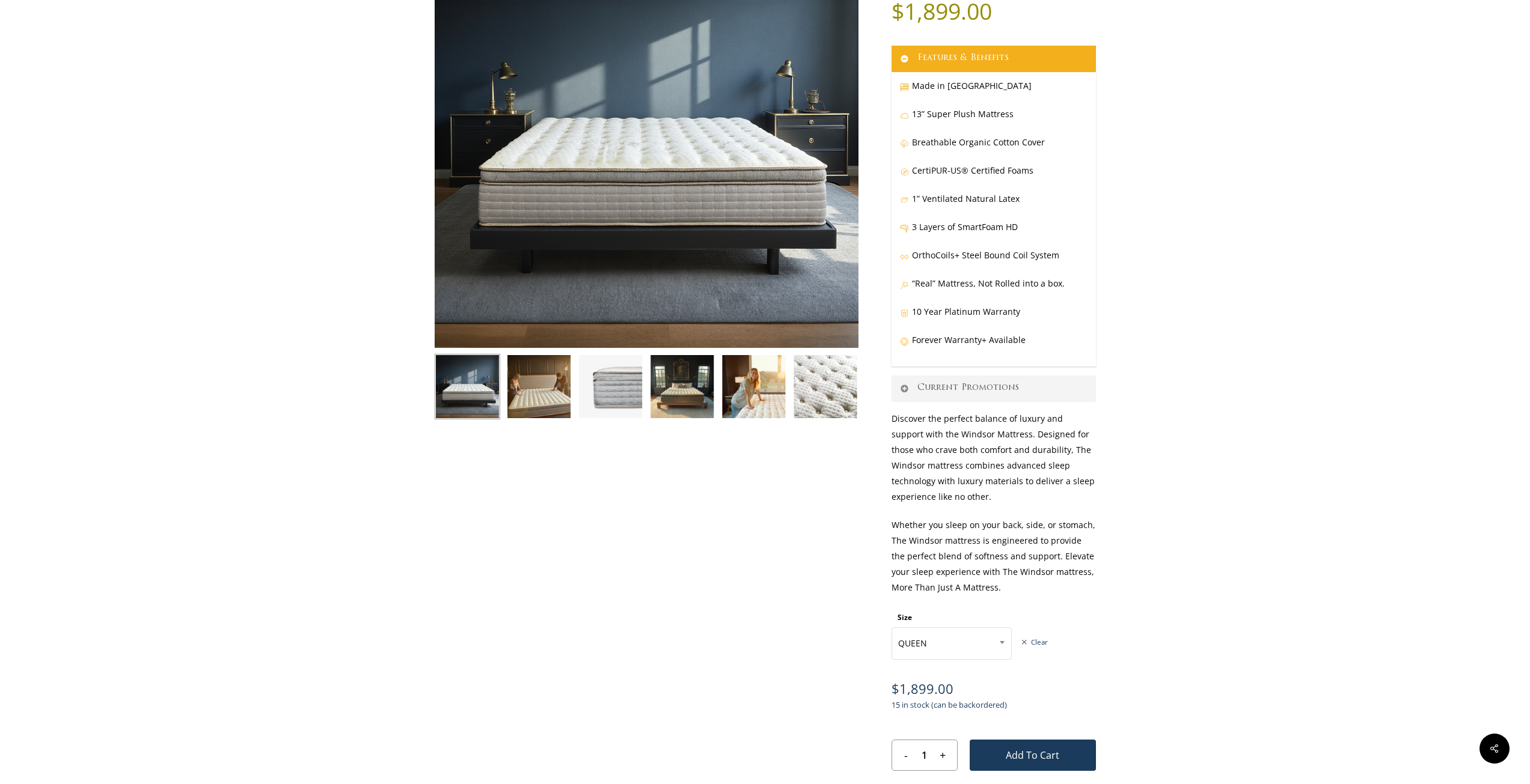
scroll to position [0, 0]
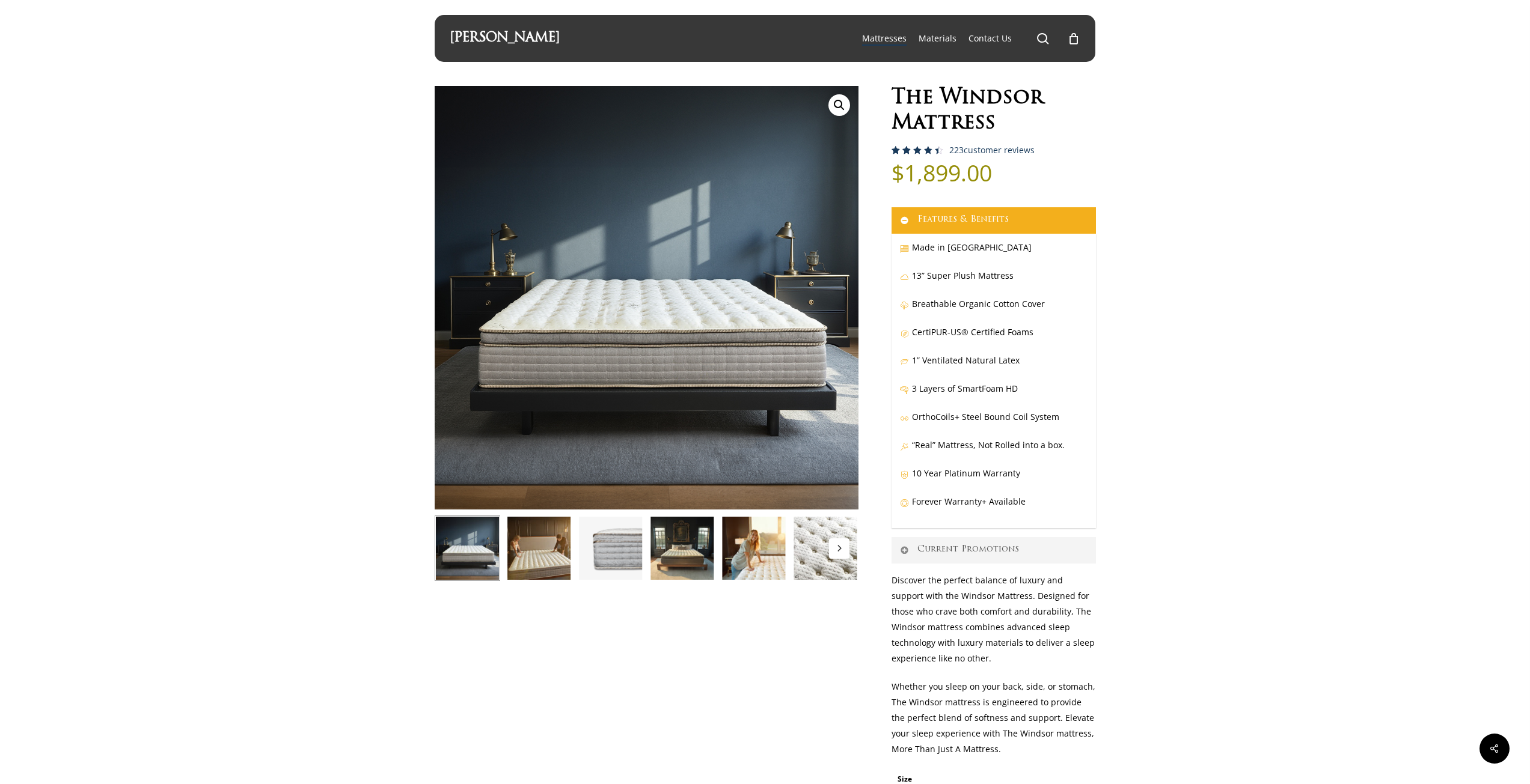
click at [621, 547] on img at bounding box center [610, 548] width 65 height 65
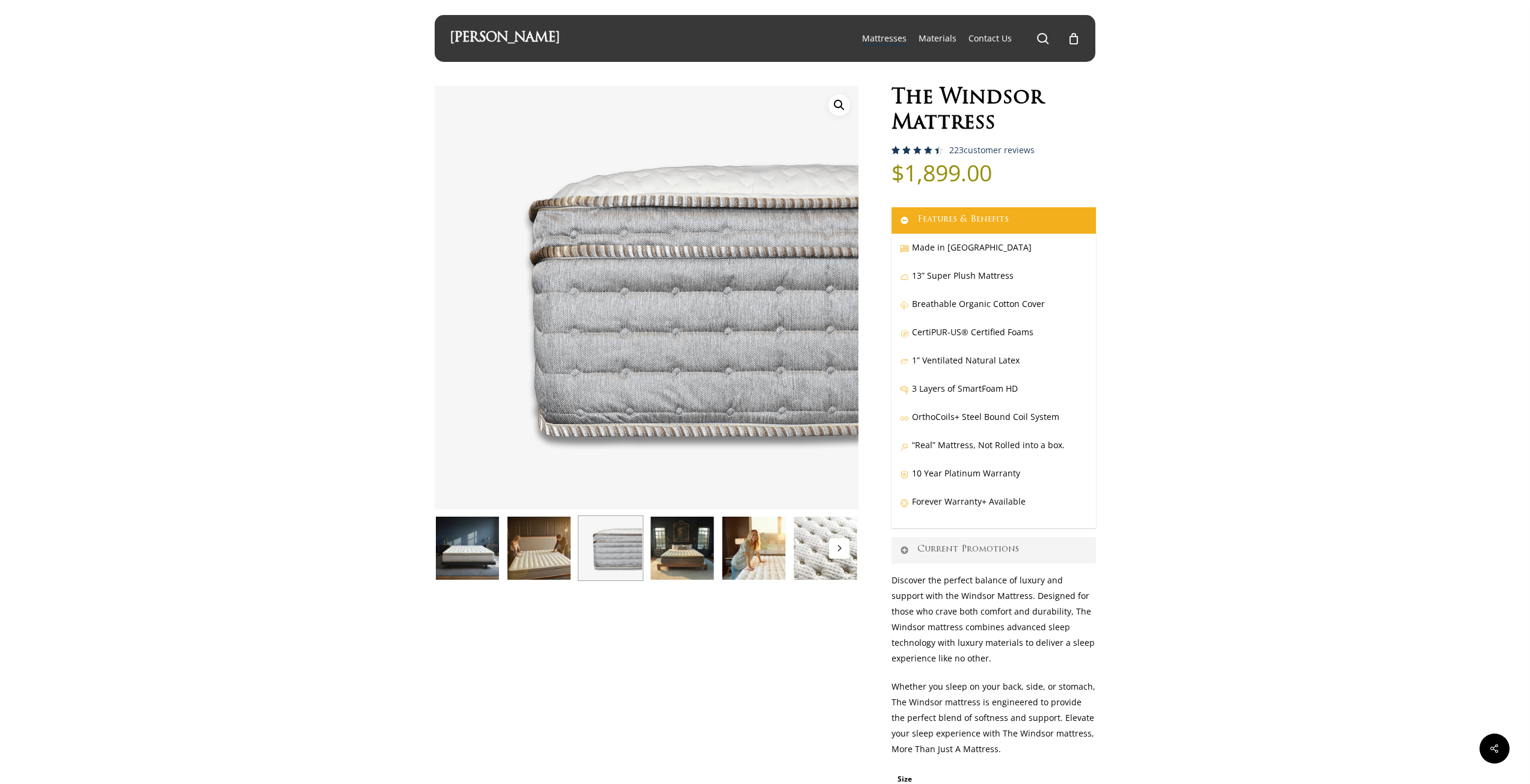
click at [684, 549] on img at bounding box center [682, 548] width 65 height 65
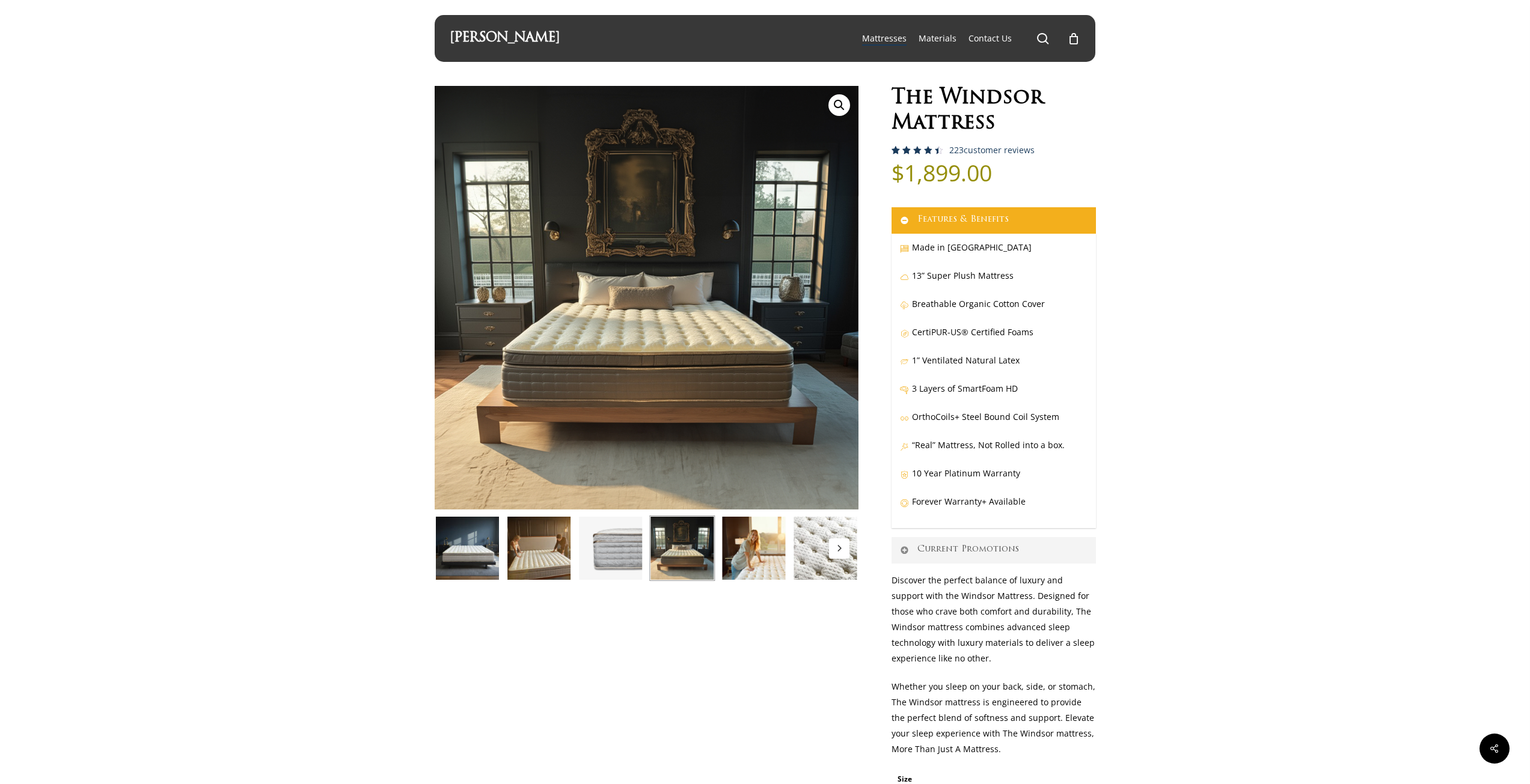
click at [736, 547] on img at bounding box center [754, 548] width 65 height 65
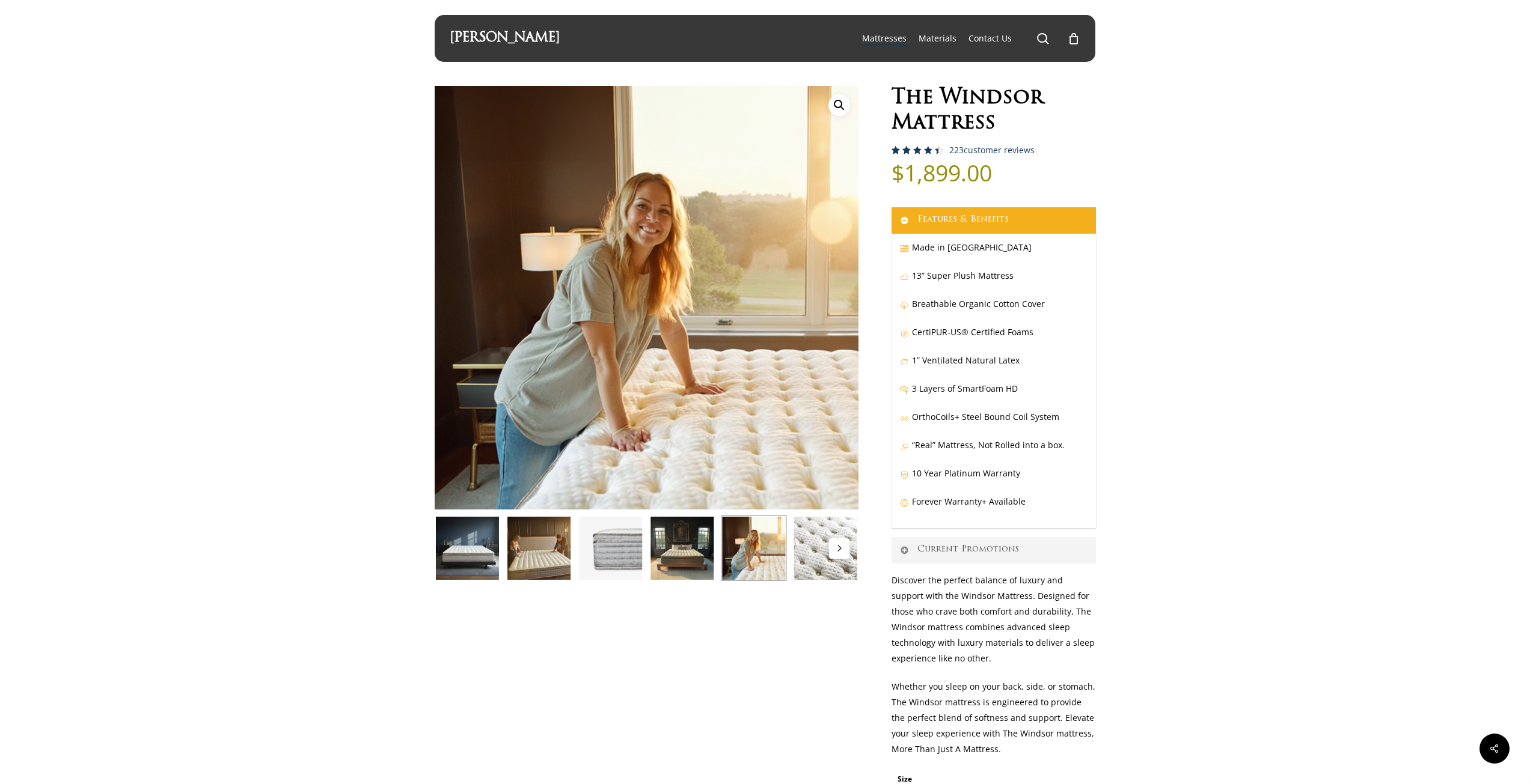
click at [811, 550] on img at bounding box center [825, 548] width 65 height 65
